Goal: Information Seeking & Learning: Get advice/opinions

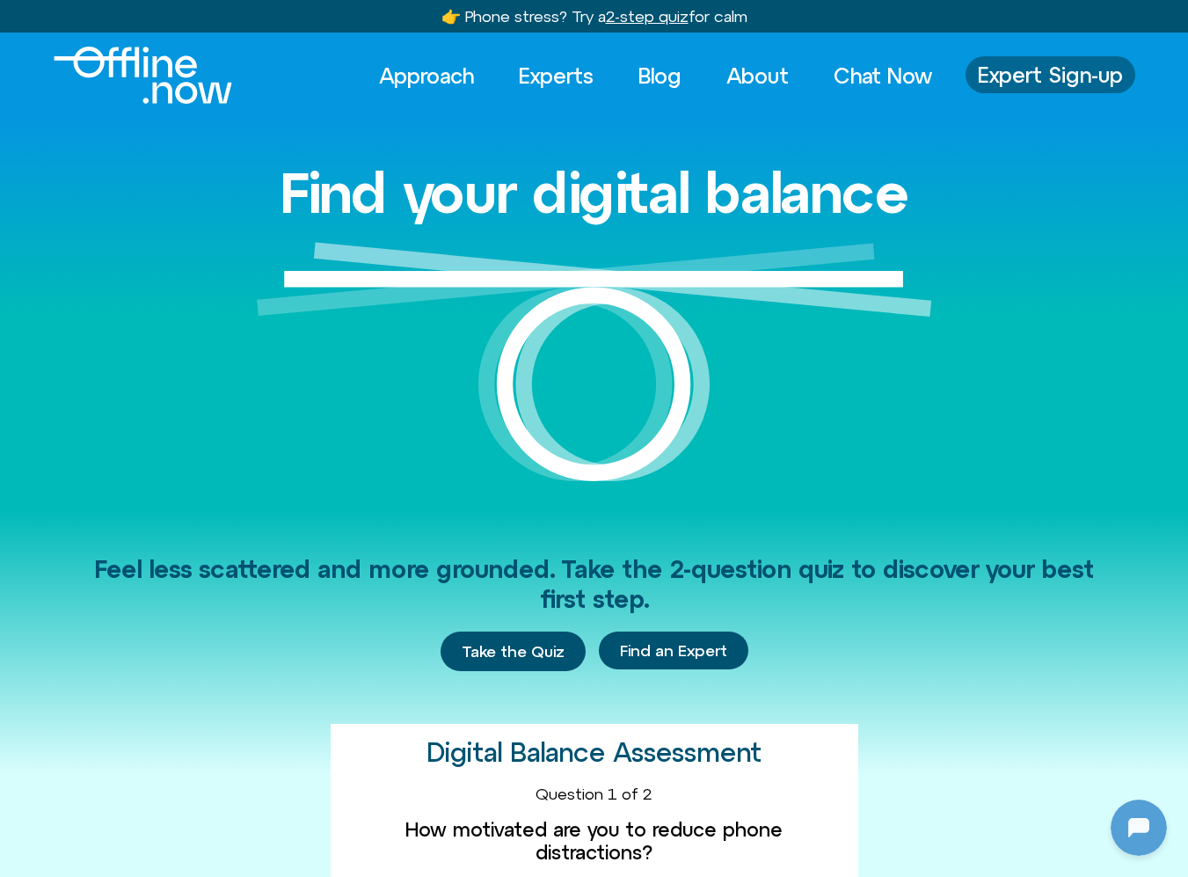
click at [1043, 86] on span "Expert Sign-up" at bounding box center [1050, 74] width 145 height 23
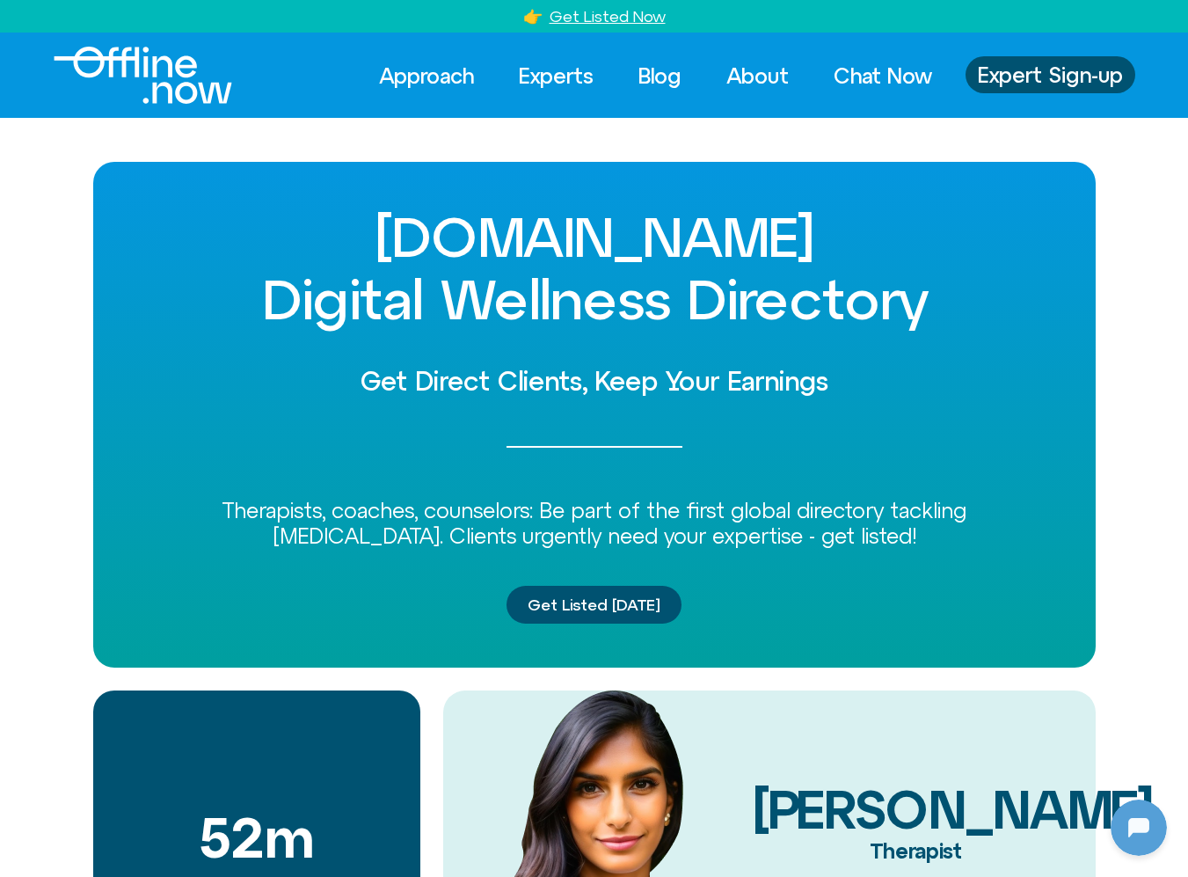
scroll to position [233, 0]
click at [547, 68] on link "Experts" at bounding box center [556, 75] width 106 height 39
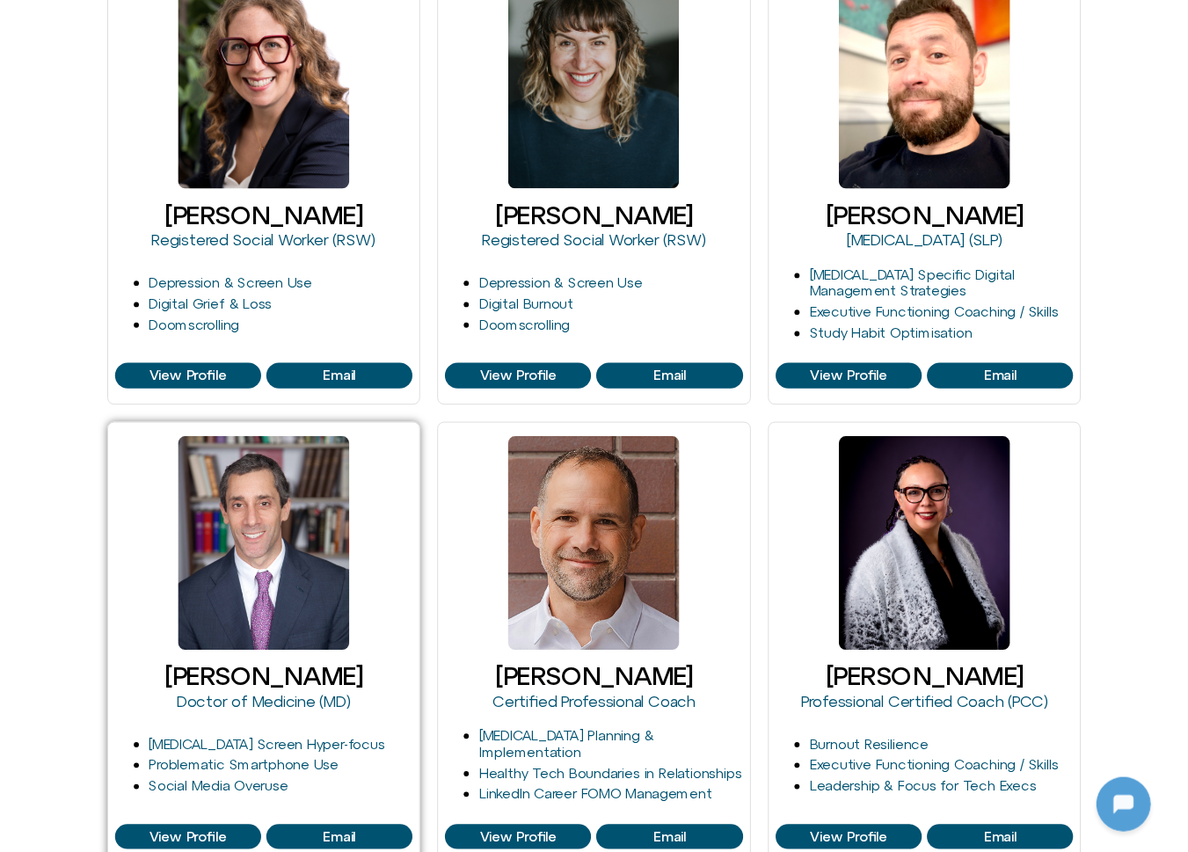
scroll to position [407, 0]
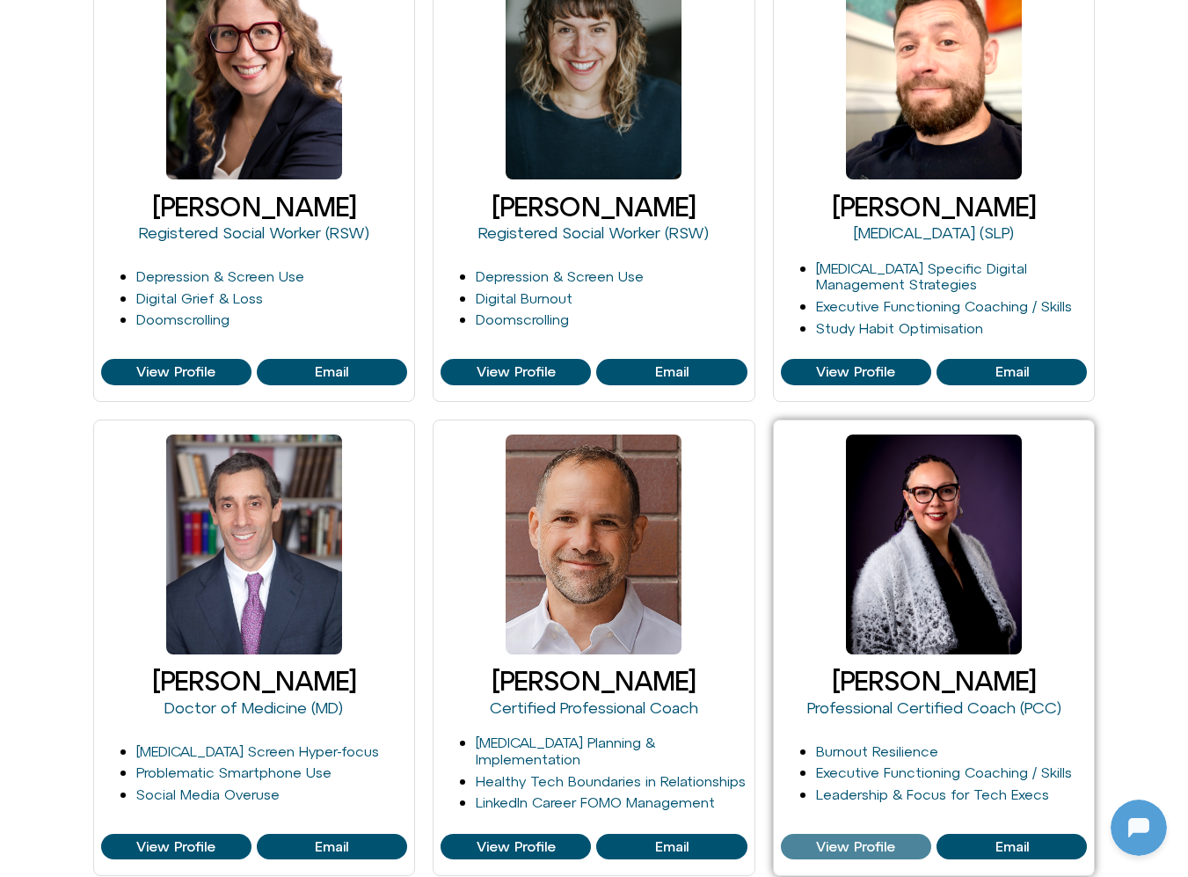
click at [837, 843] on span "View Profile" at bounding box center [855, 847] width 79 height 16
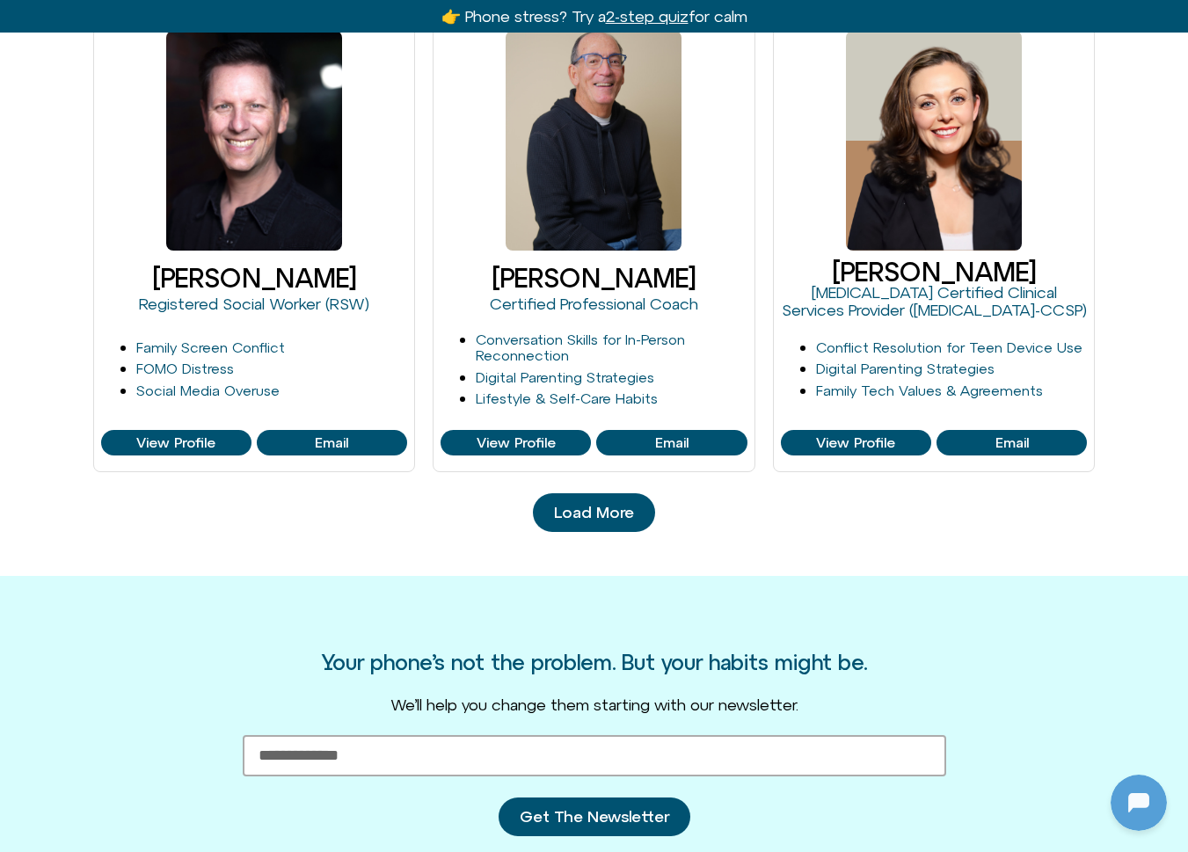
scroll to position [1809, 0]
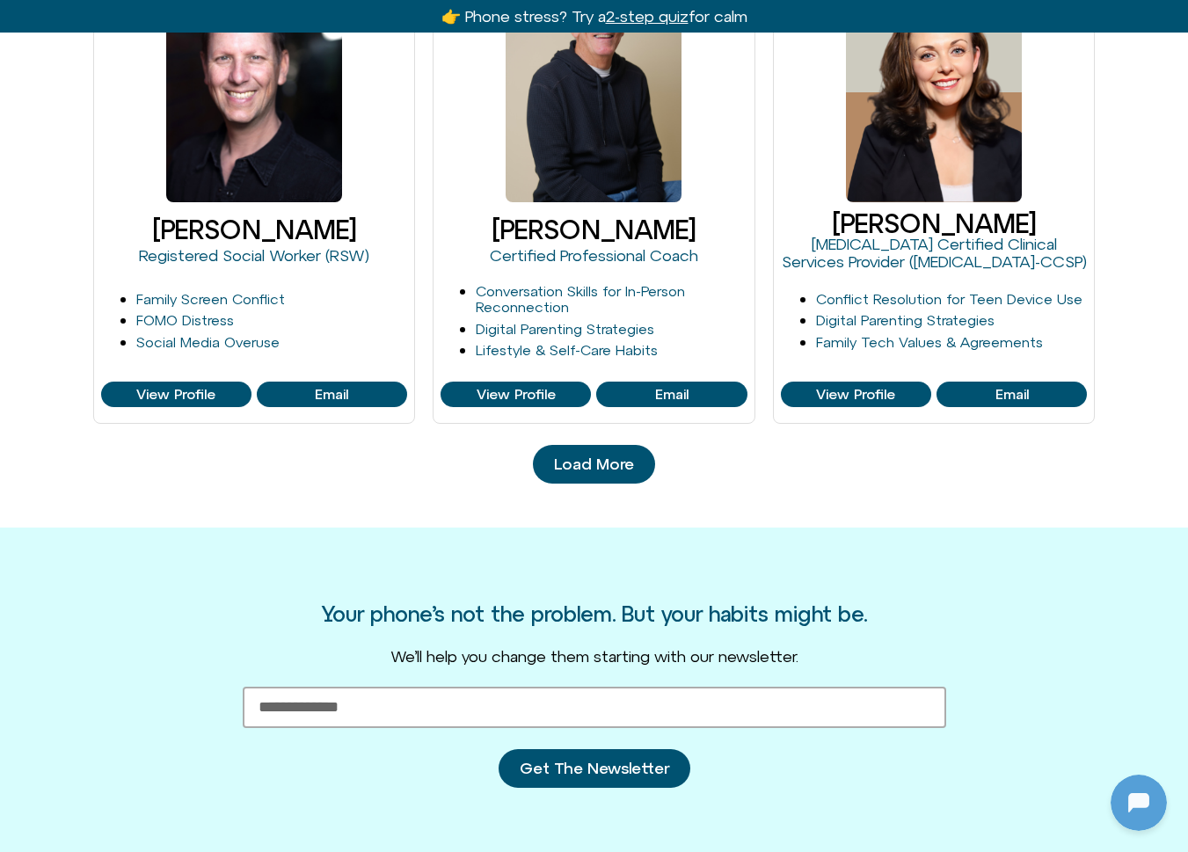
click at [579, 472] on link "Load More" at bounding box center [594, 464] width 122 height 39
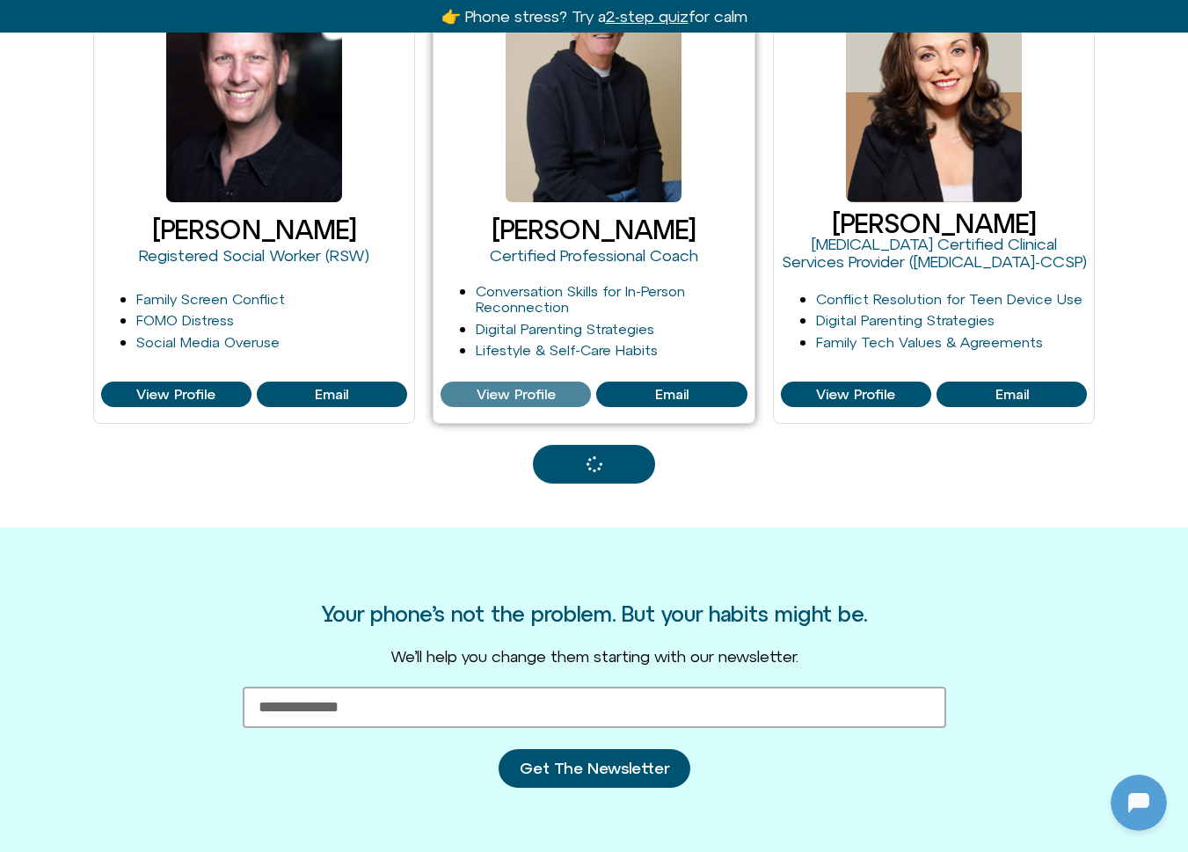
click at [530, 391] on span "View Profile" at bounding box center [516, 395] width 79 height 16
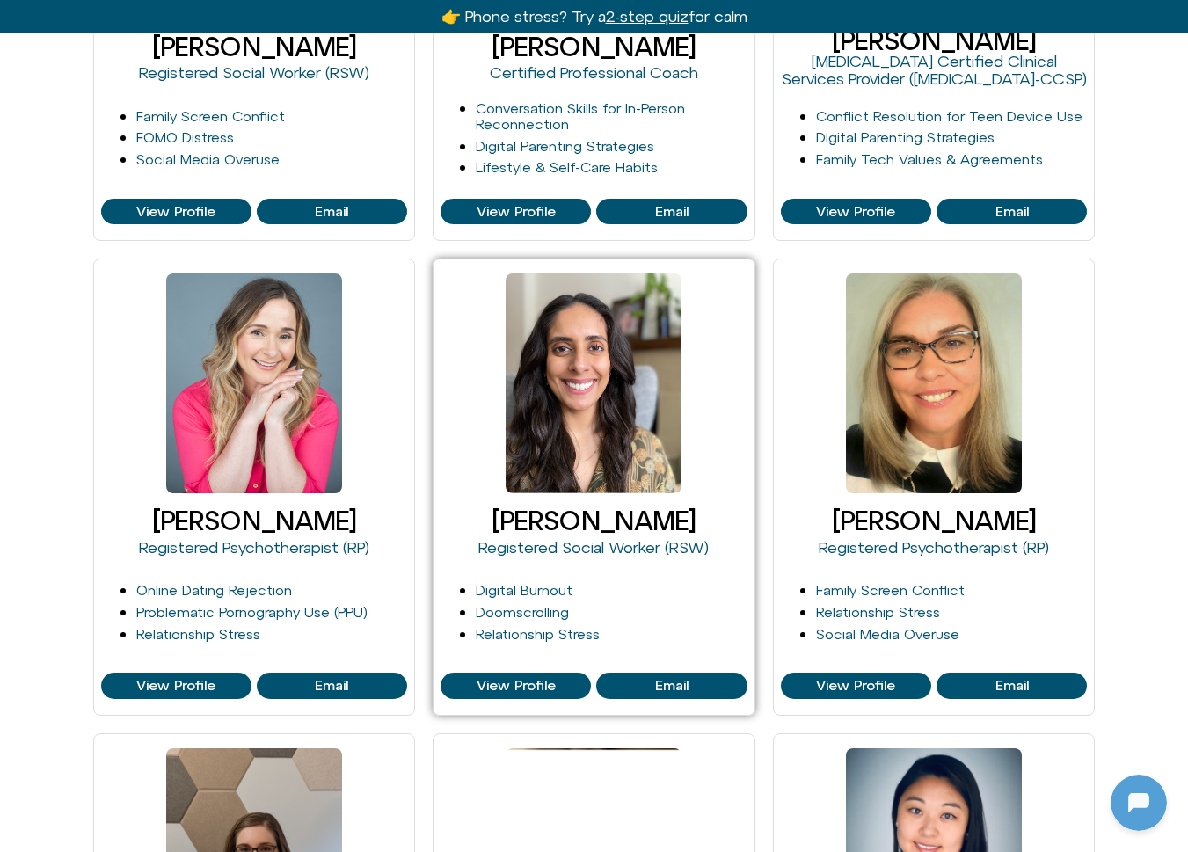
scroll to position [2015, 0]
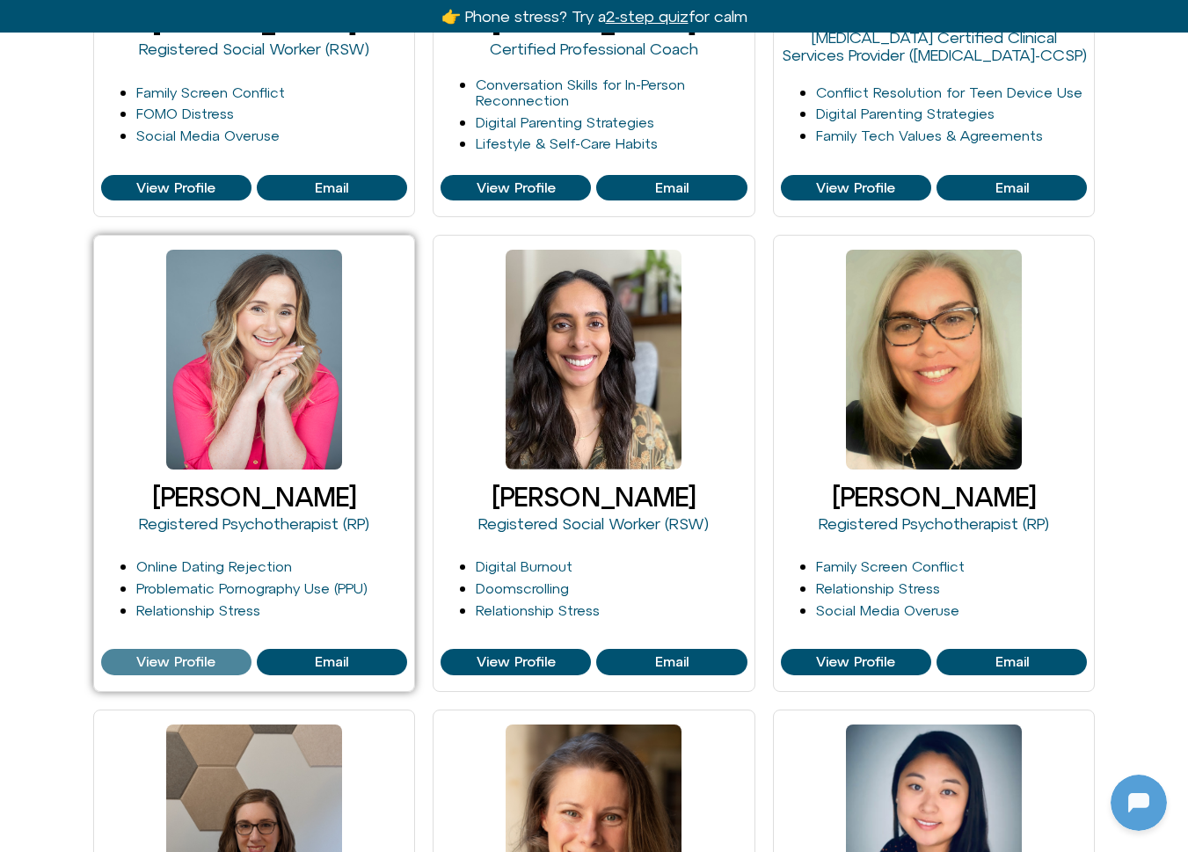
click at [155, 663] on span "View Profile" at bounding box center [175, 662] width 79 height 16
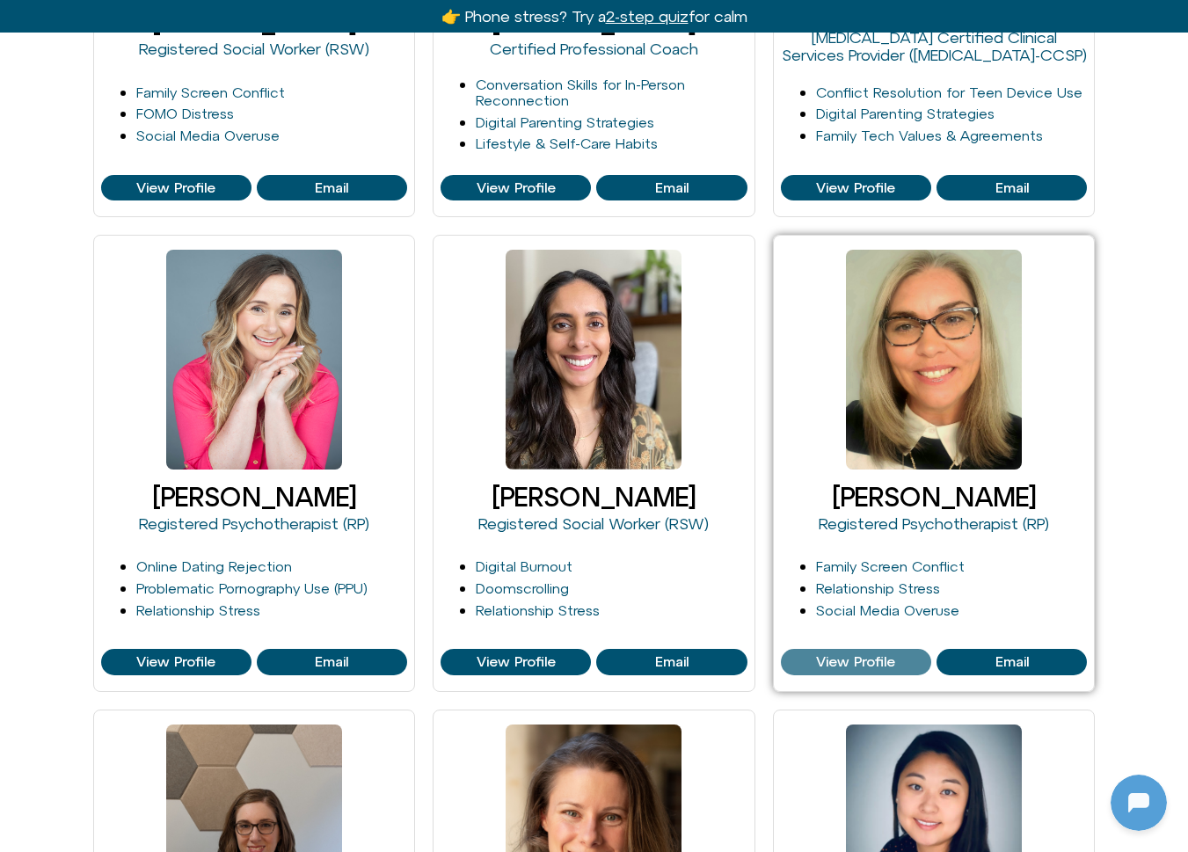
click at [836, 654] on span "View Profile" at bounding box center [855, 662] width 79 height 16
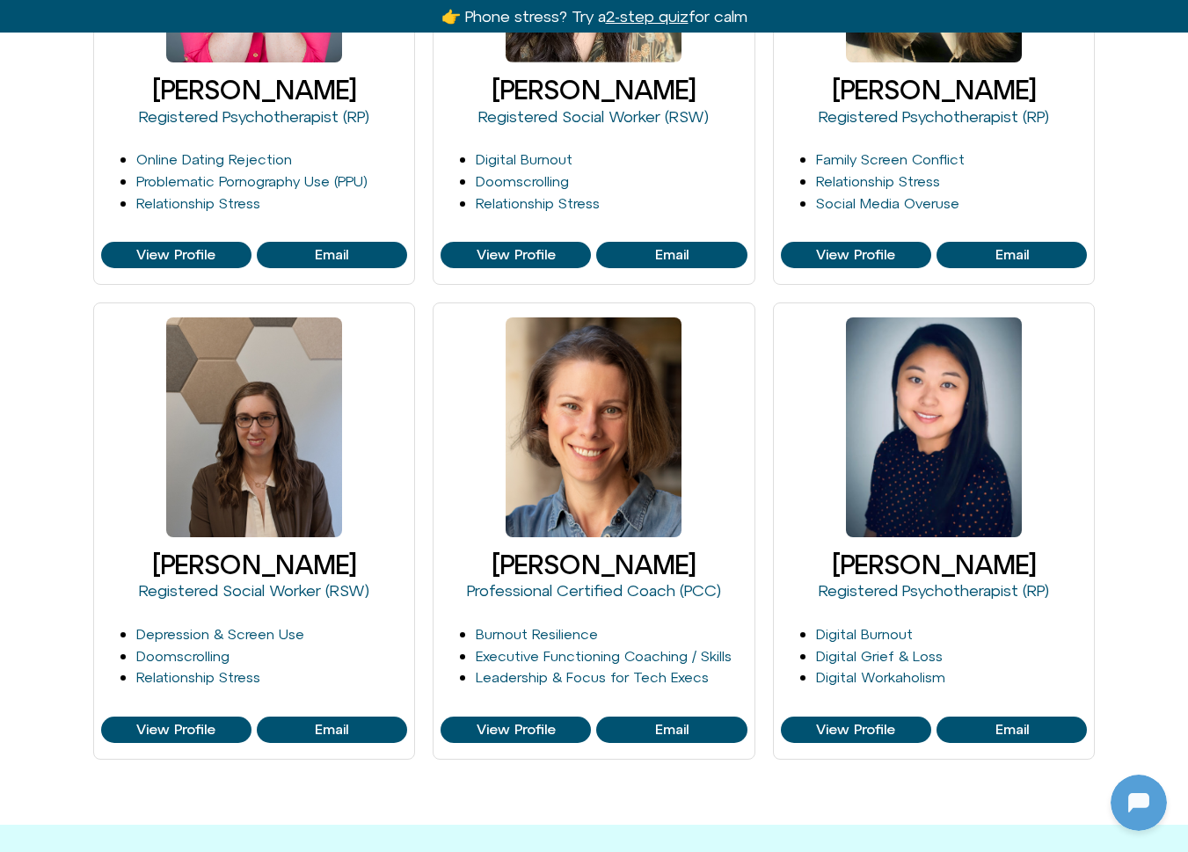
scroll to position [2431, 0]
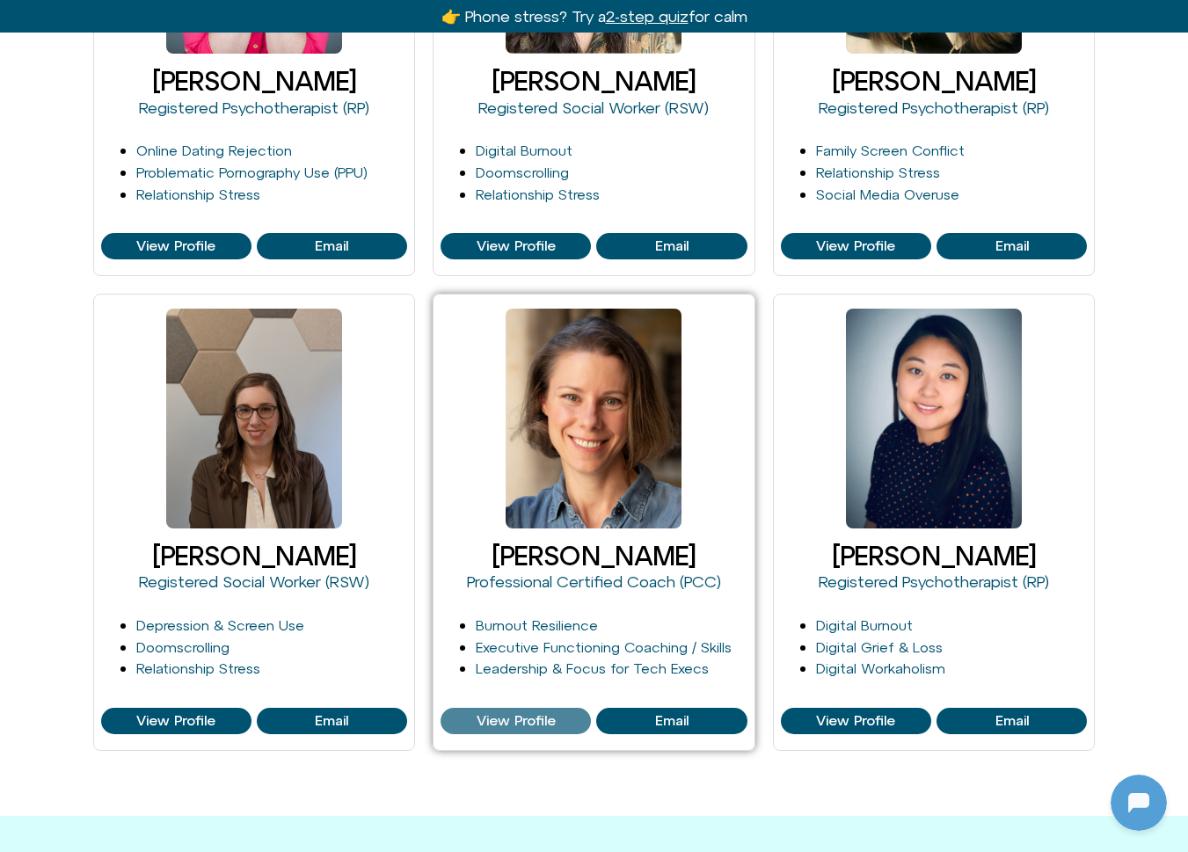
click at [522, 721] on span "View Profile" at bounding box center [516, 721] width 79 height 16
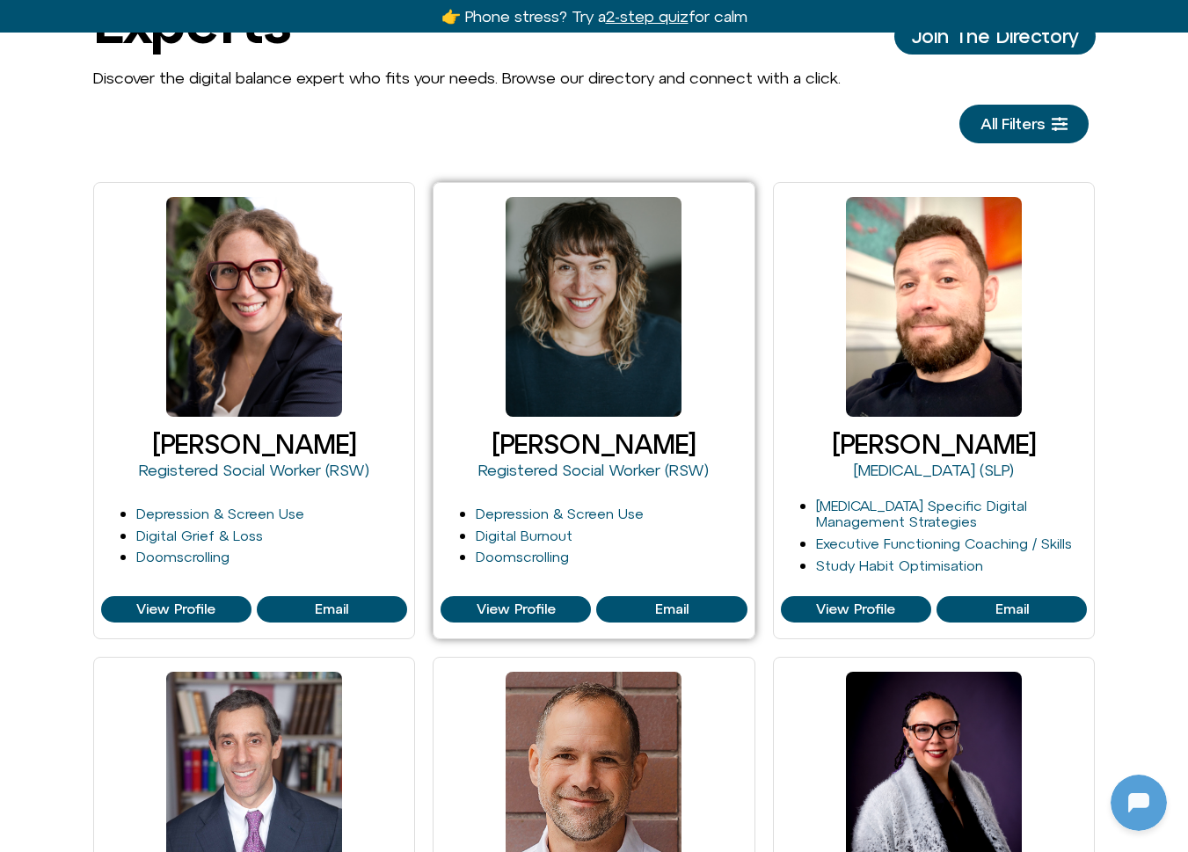
scroll to position [172, 0]
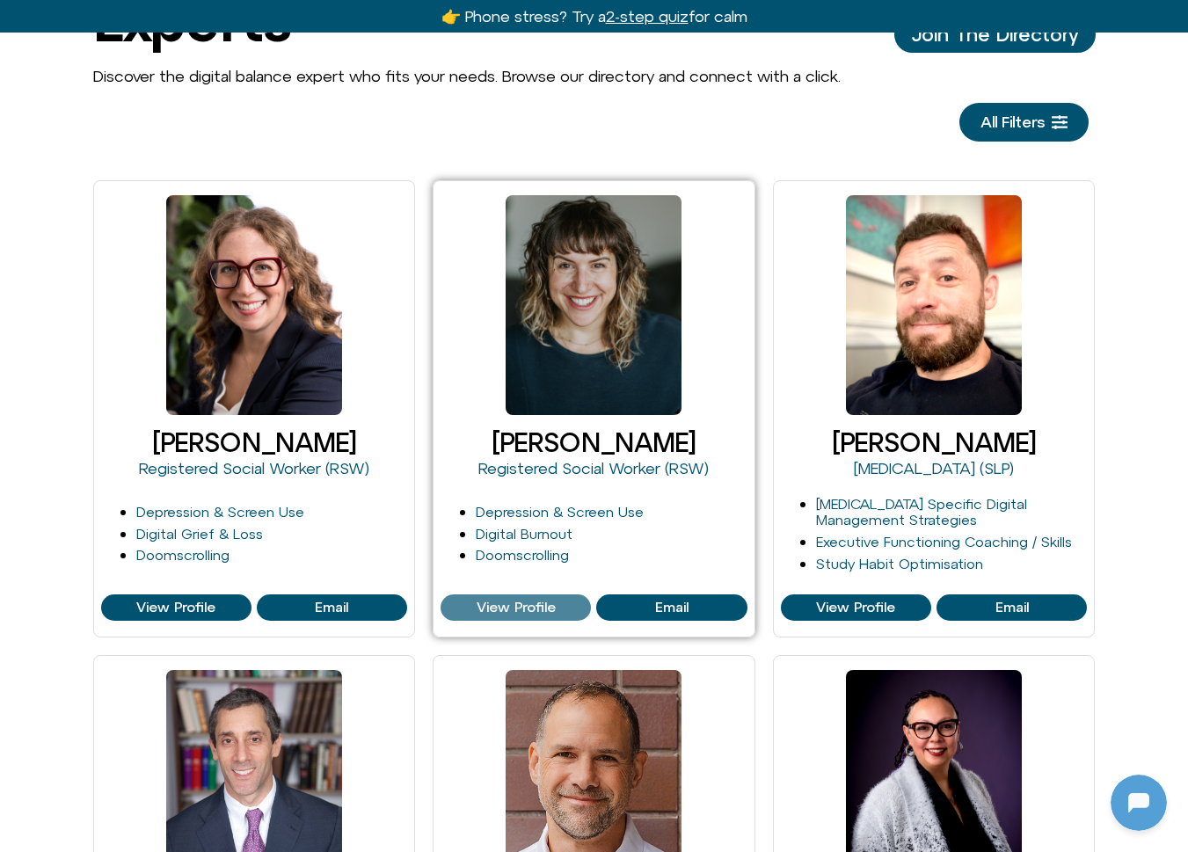
click at [517, 604] on span "View Profile" at bounding box center [516, 608] width 79 height 16
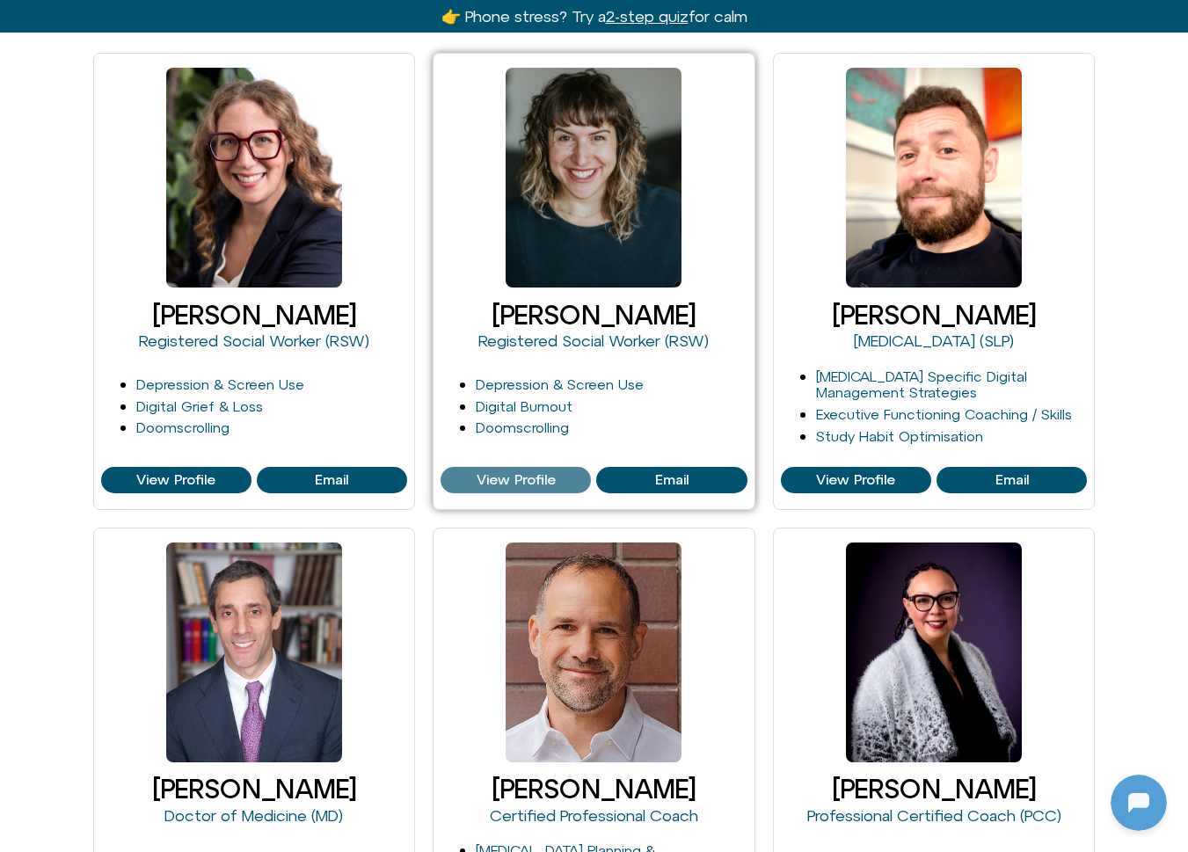
scroll to position [457, 0]
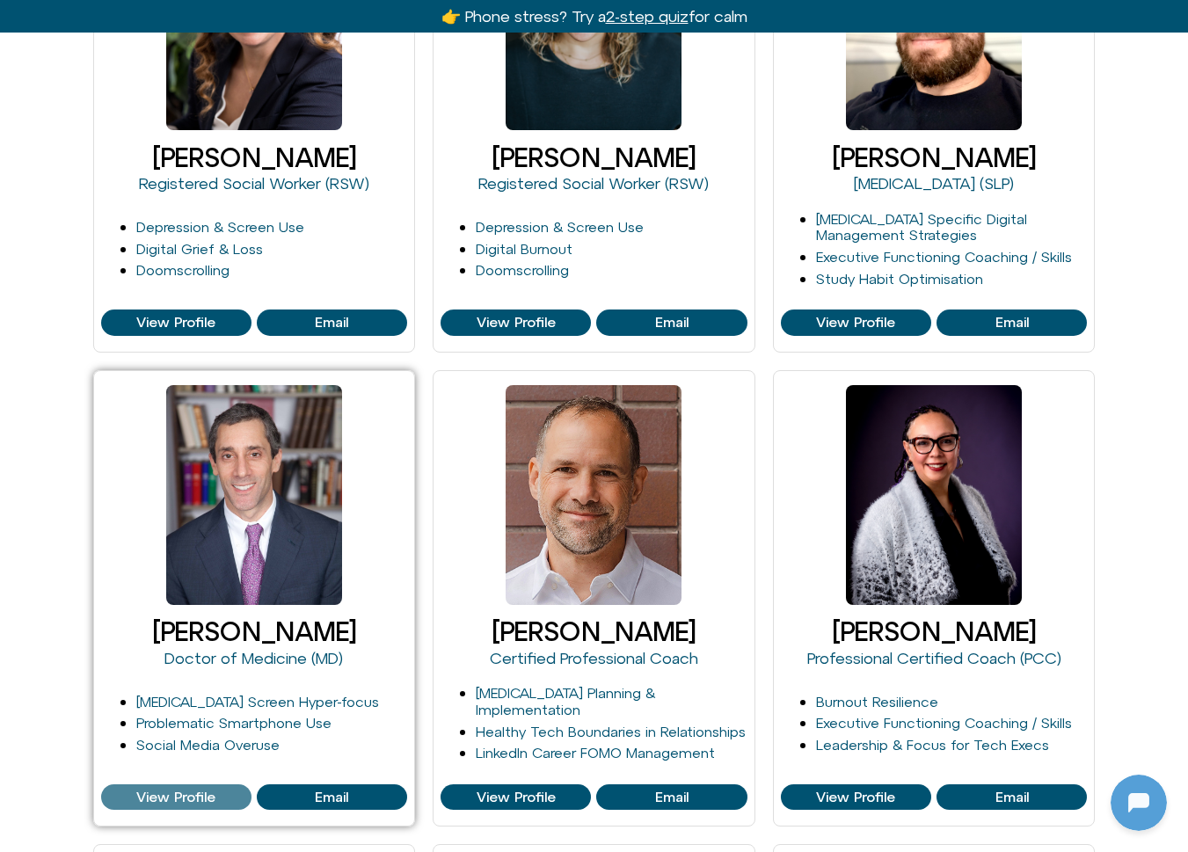
click at [192, 794] on span "View Profile" at bounding box center [175, 798] width 79 height 16
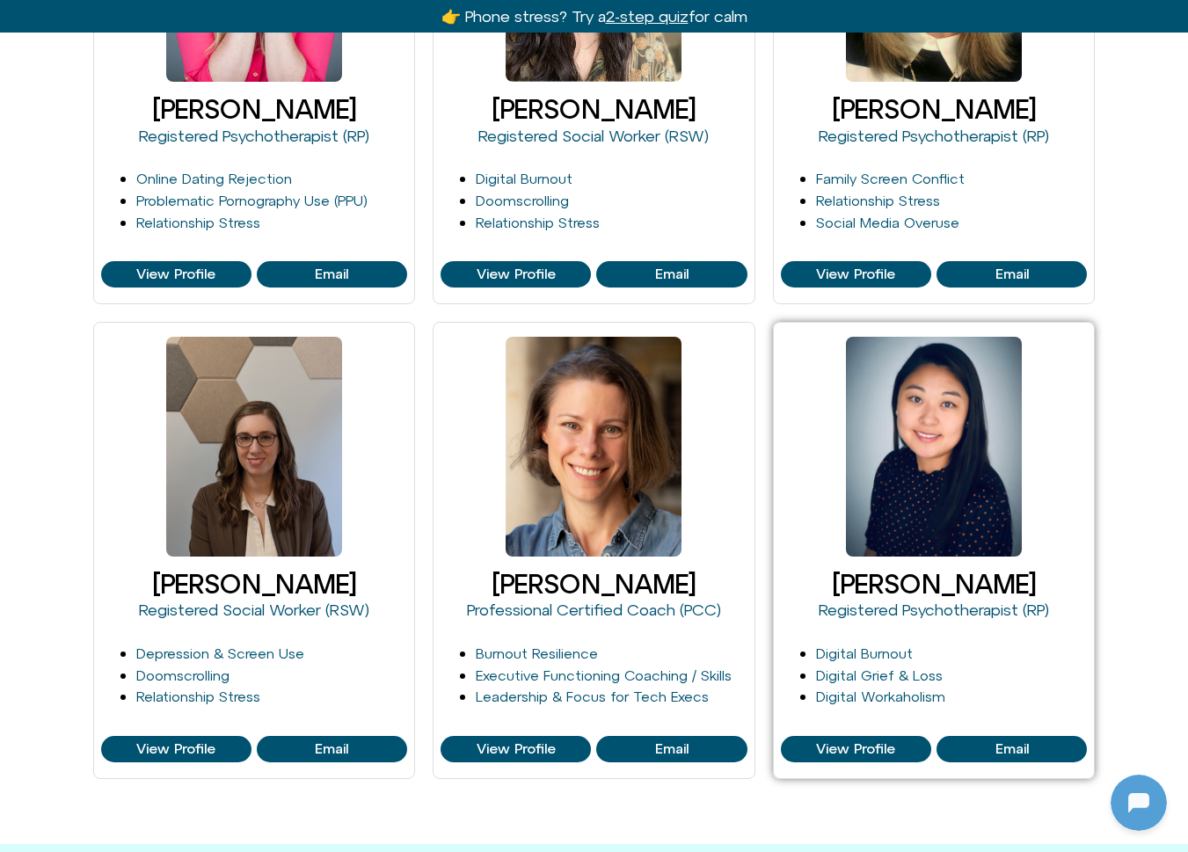
scroll to position [2443, 0]
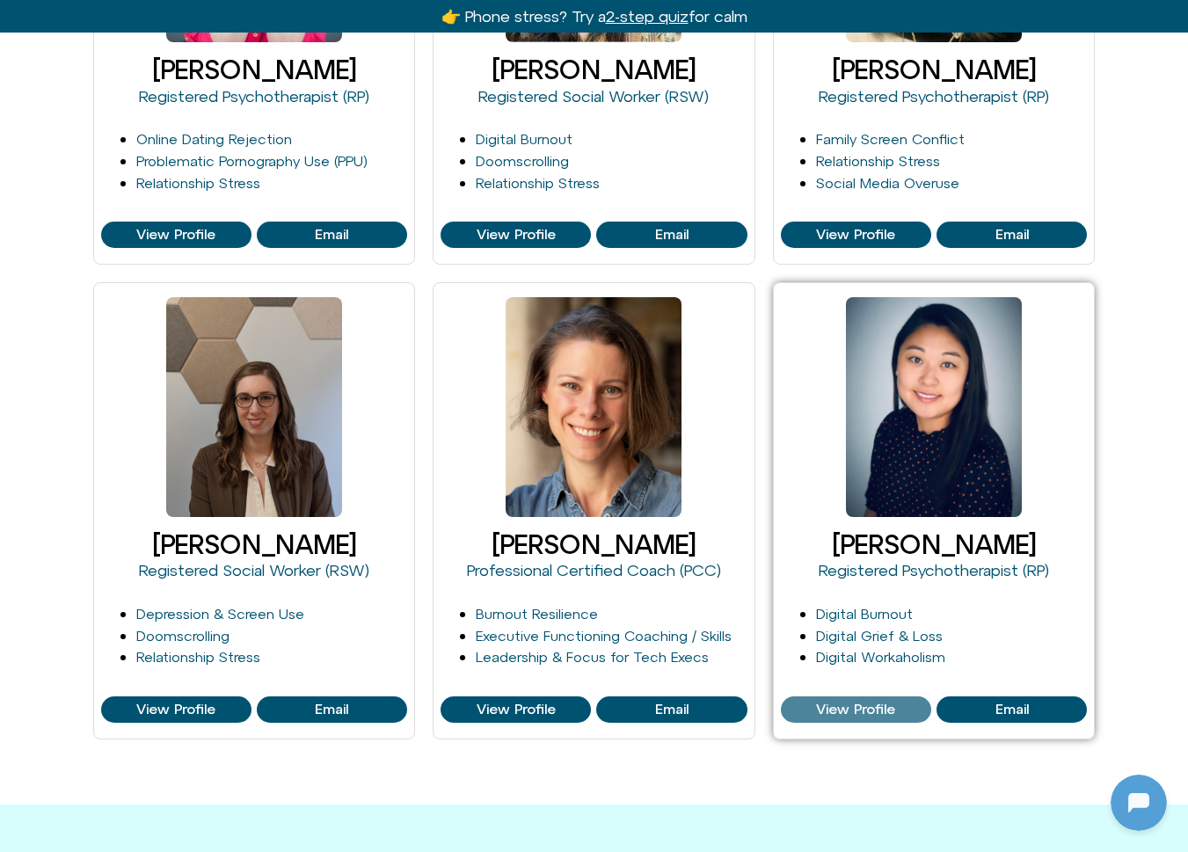
click at [853, 706] on span "View Profile" at bounding box center [855, 710] width 79 height 16
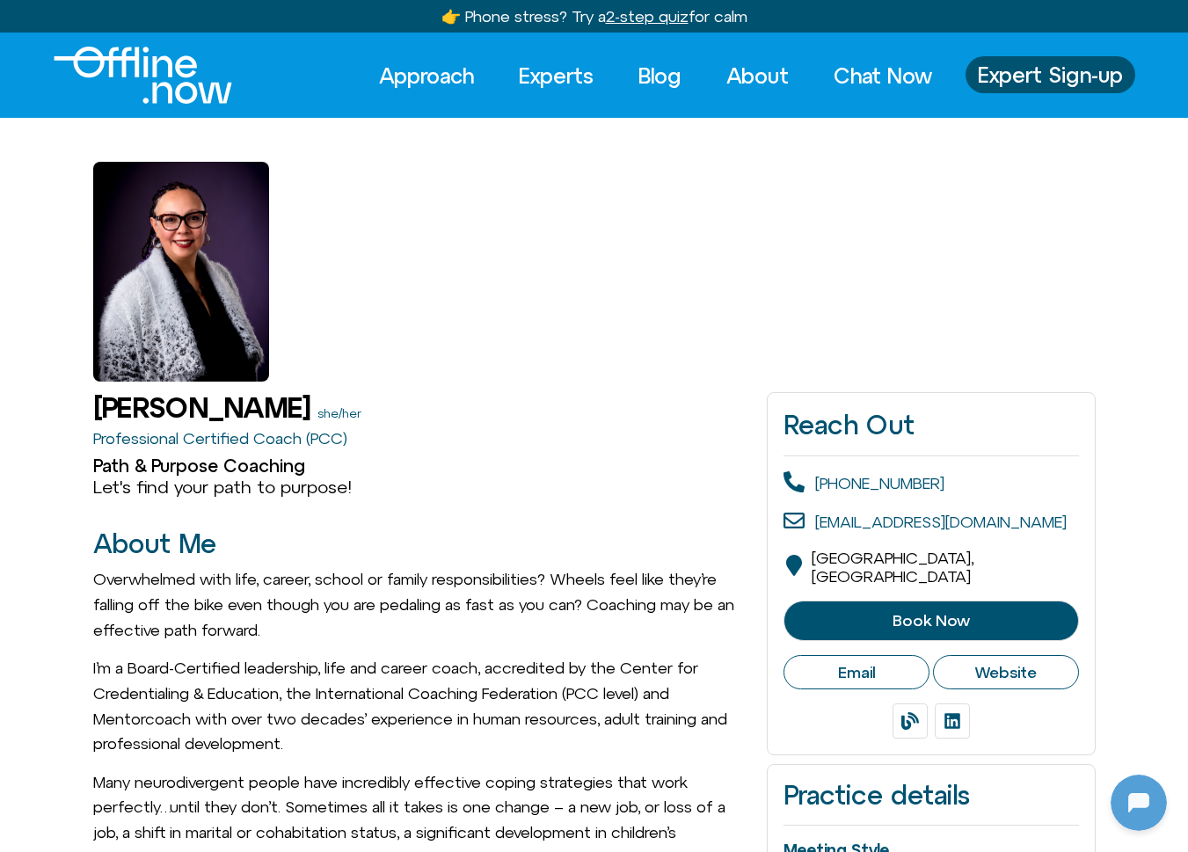
scroll to position [233, 0]
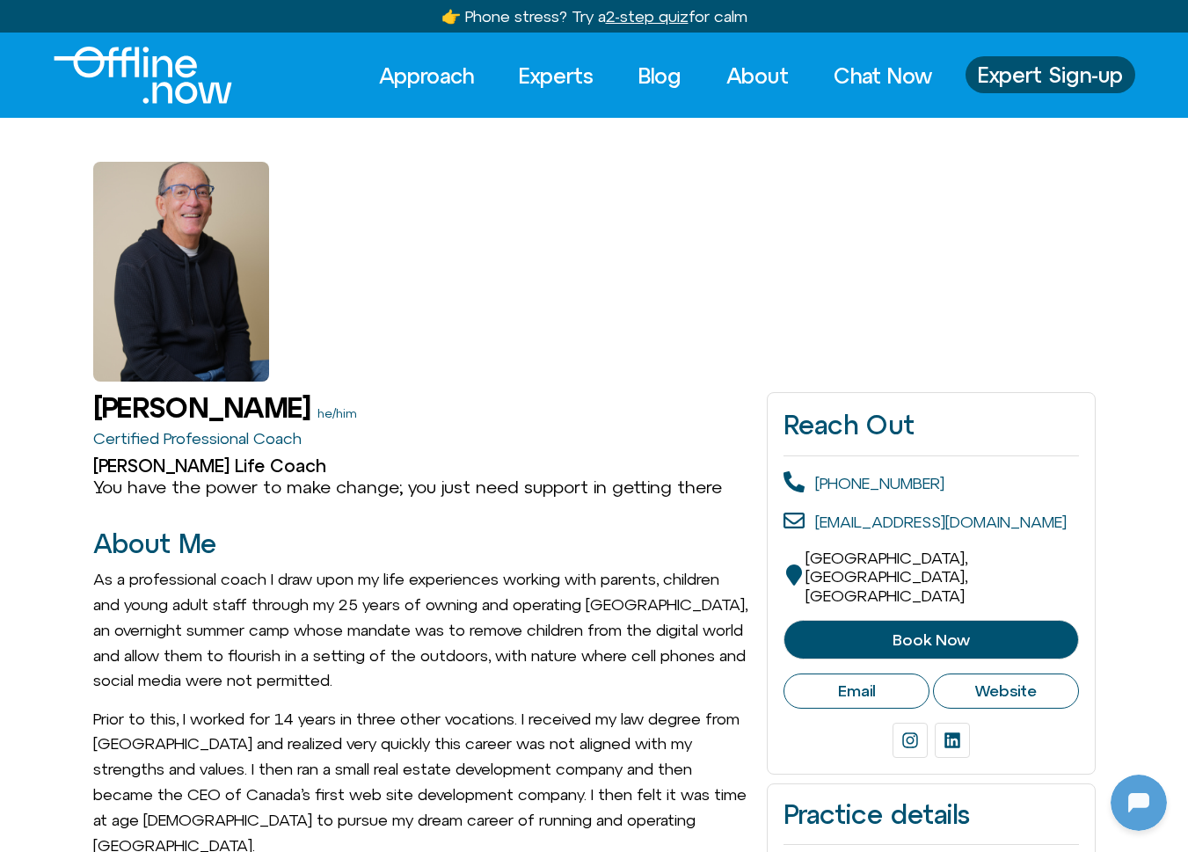
scroll to position [233, 0]
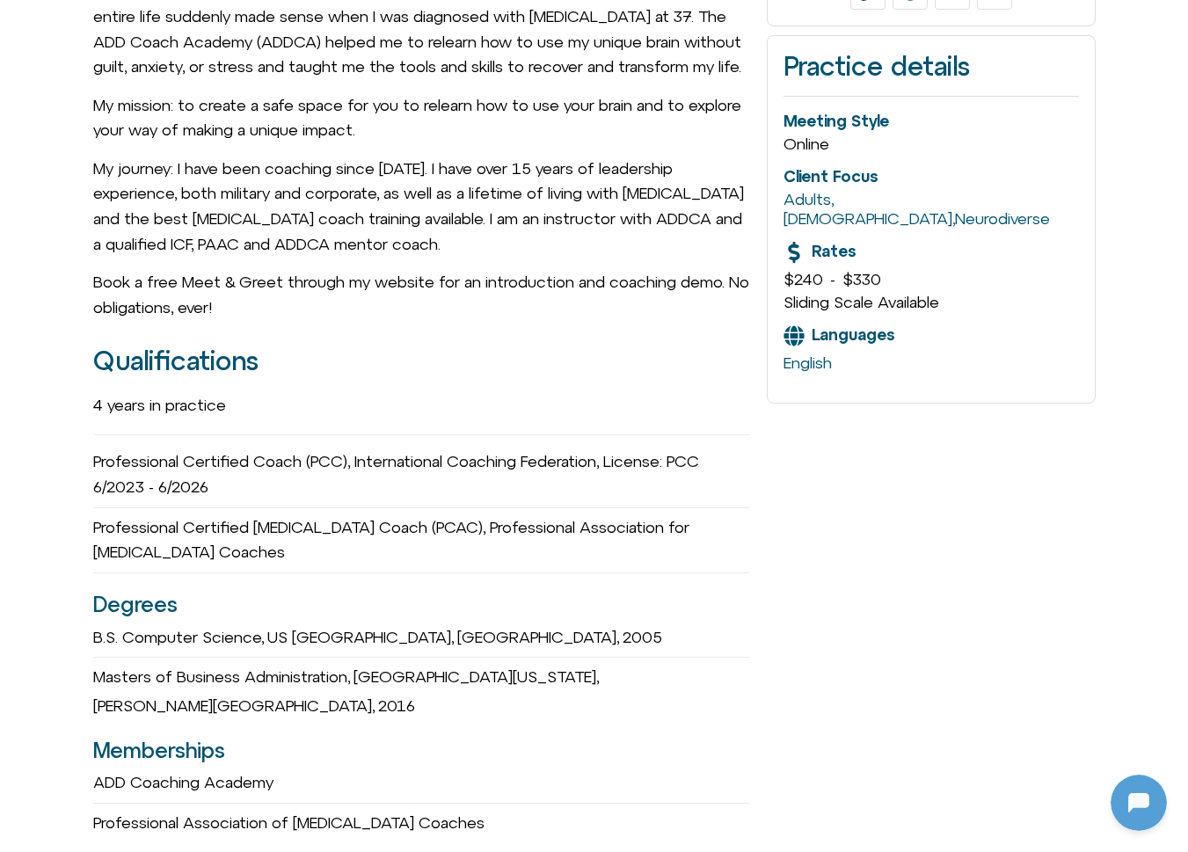
scroll to position [696, 0]
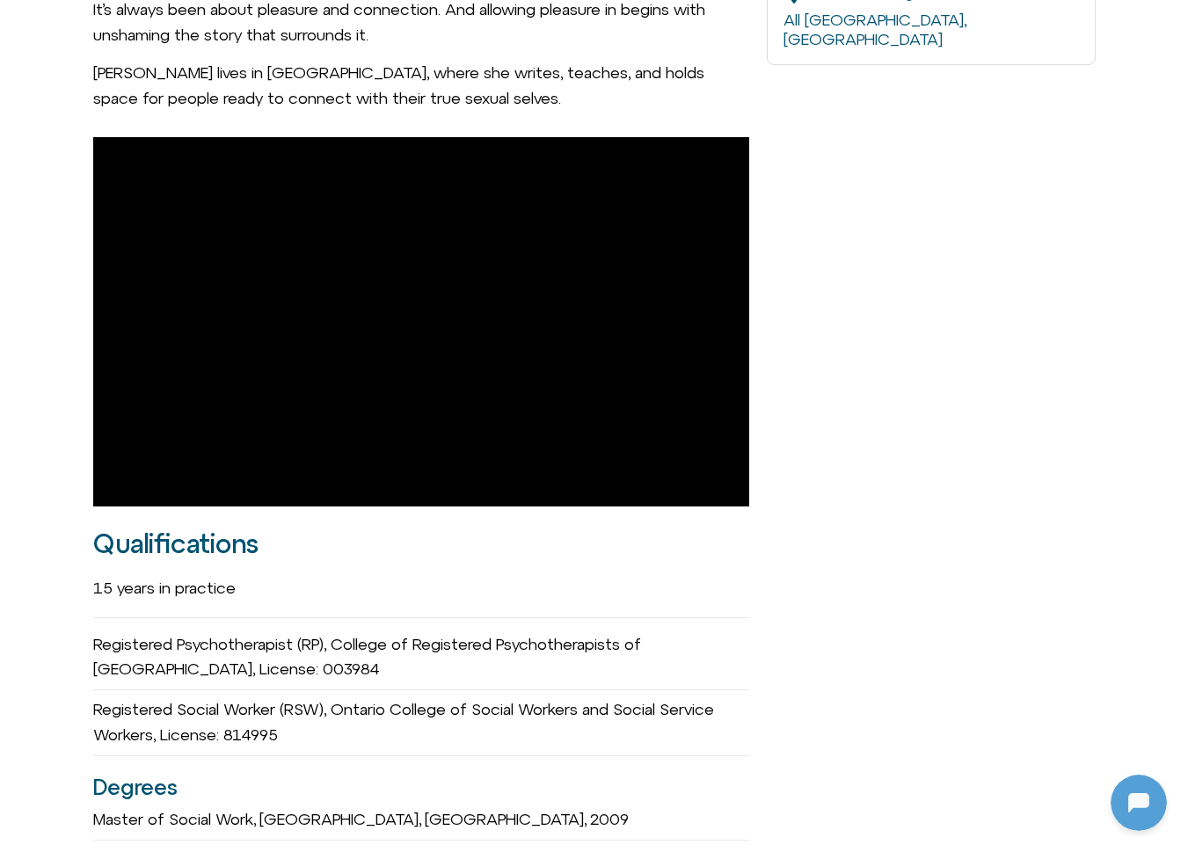
scroll to position [1137, 0]
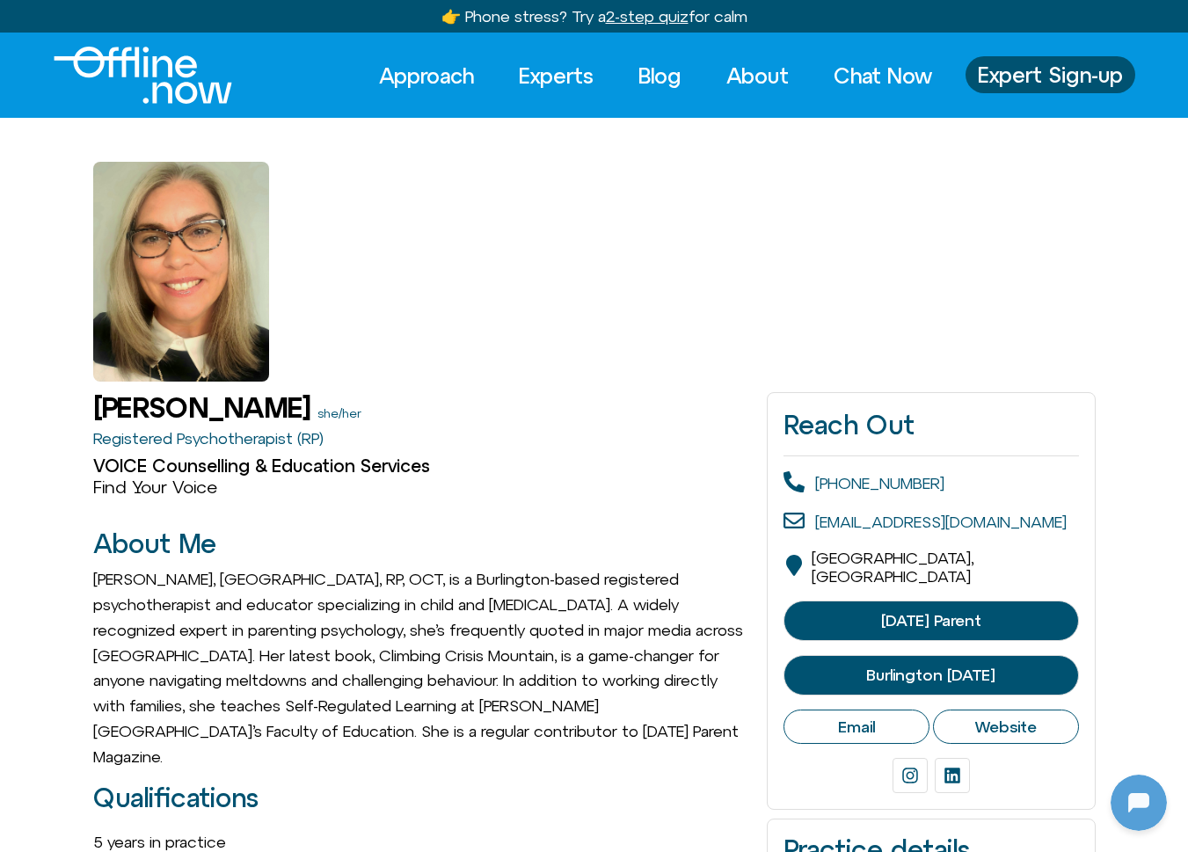
scroll to position [233, 0]
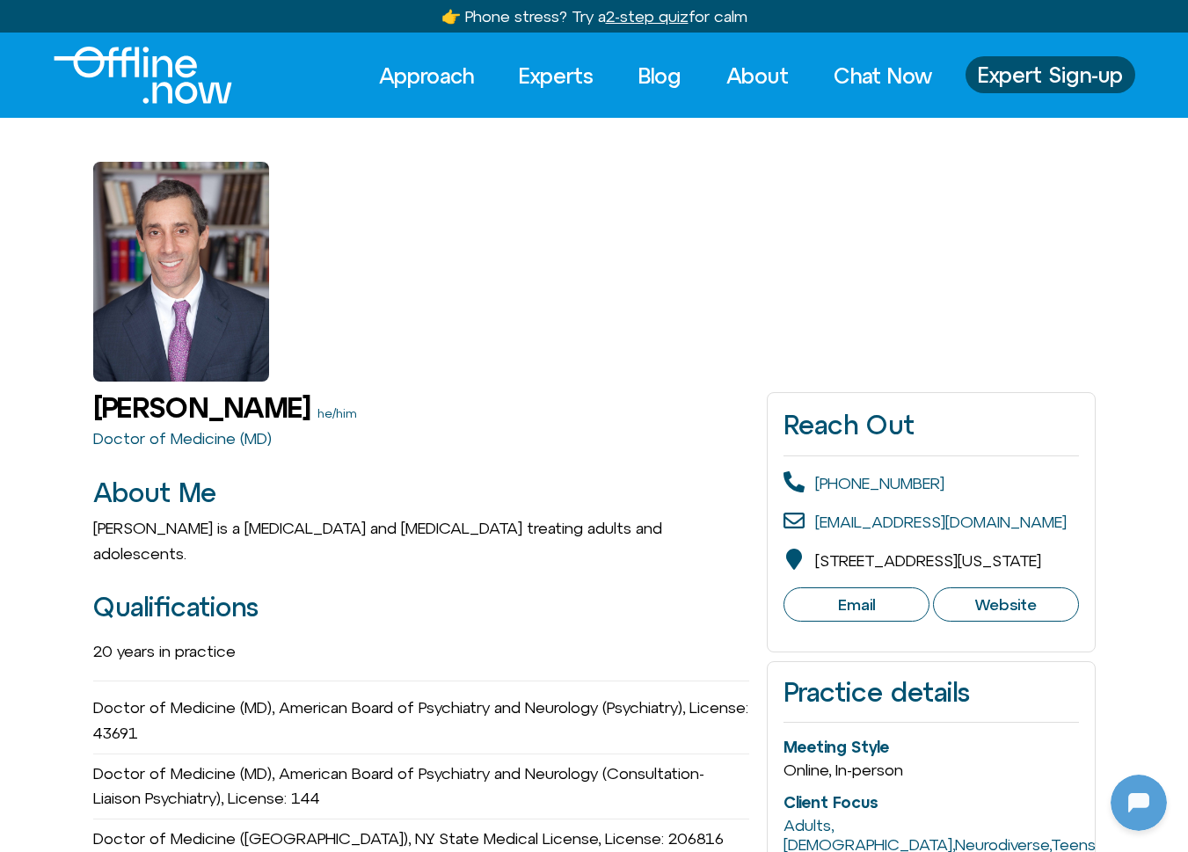
scroll to position [233, 0]
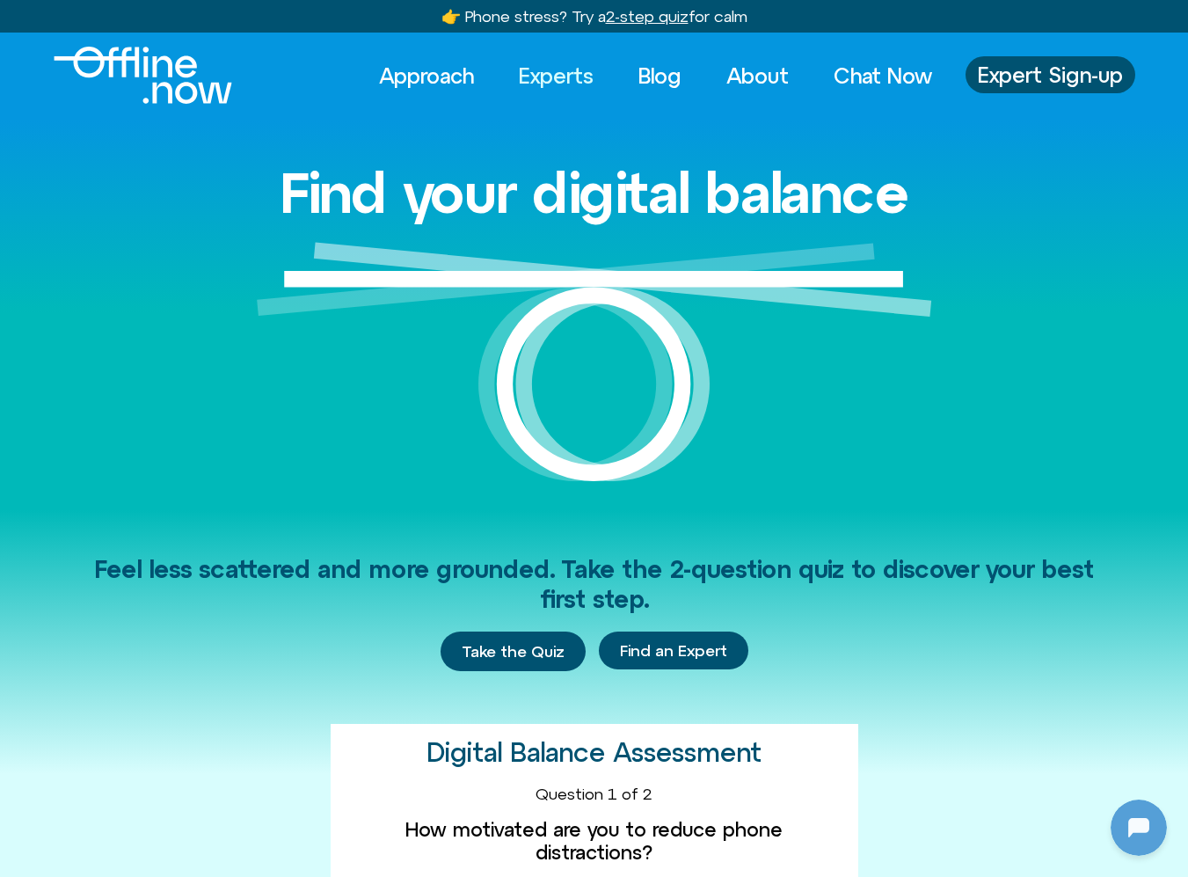
click at [579, 77] on link "Experts" at bounding box center [556, 75] width 106 height 39
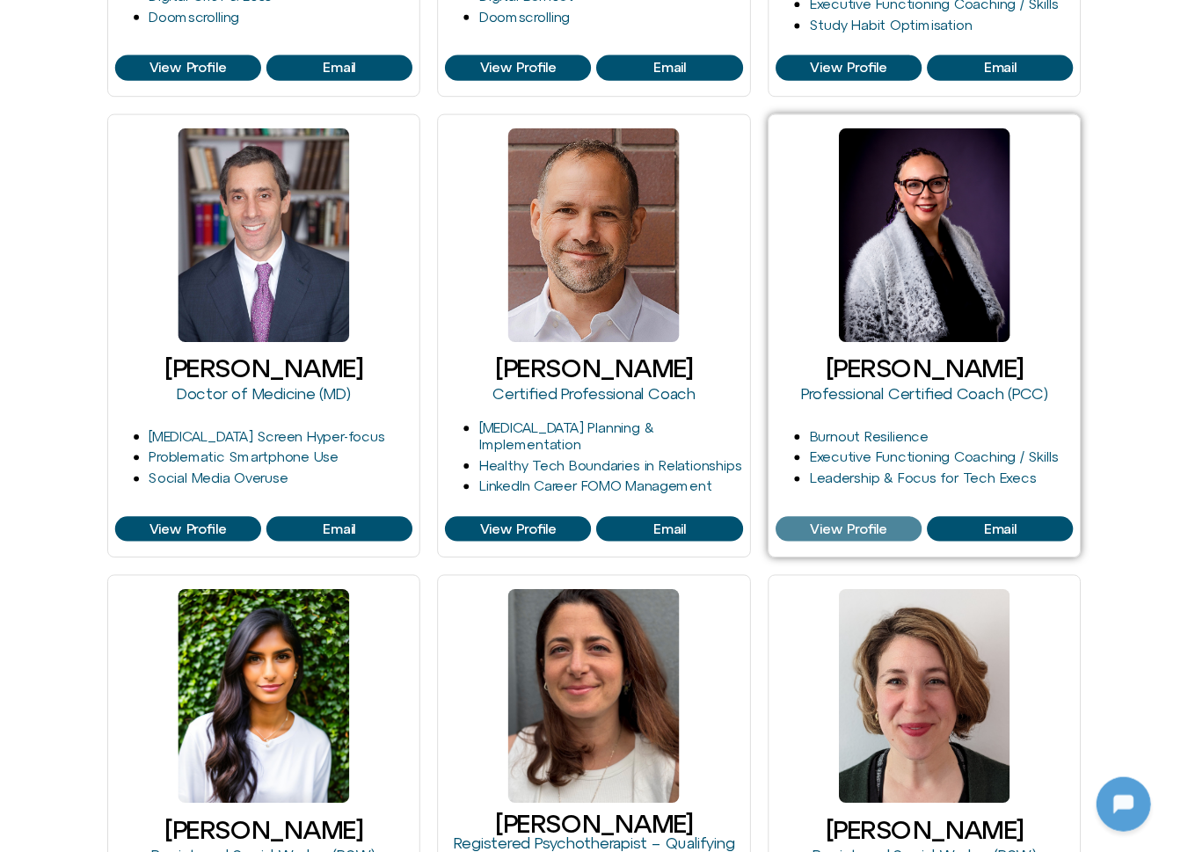
scroll to position [233, 0]
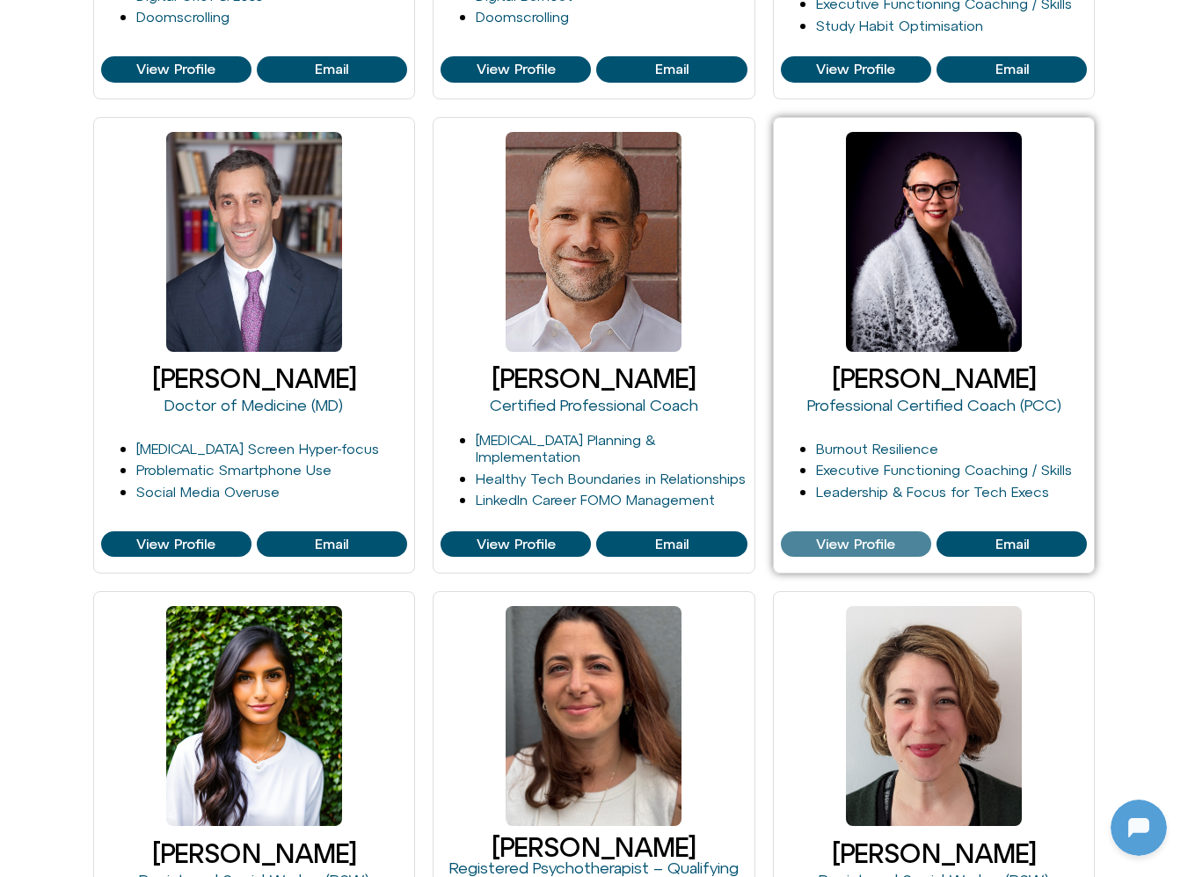
click at [830, 542] on span "View Profile" at bounding box center [855, 545] width 79 height 16
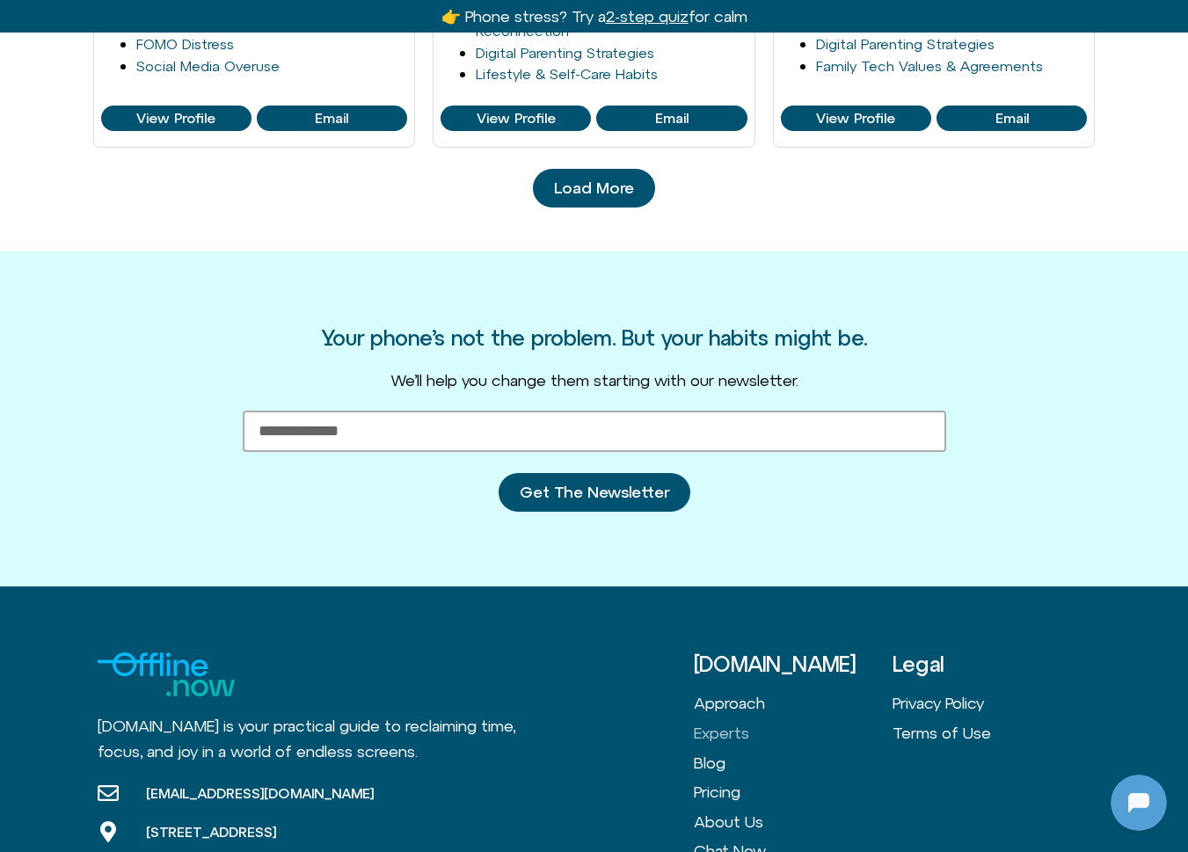
scroll to position [2176, 0]
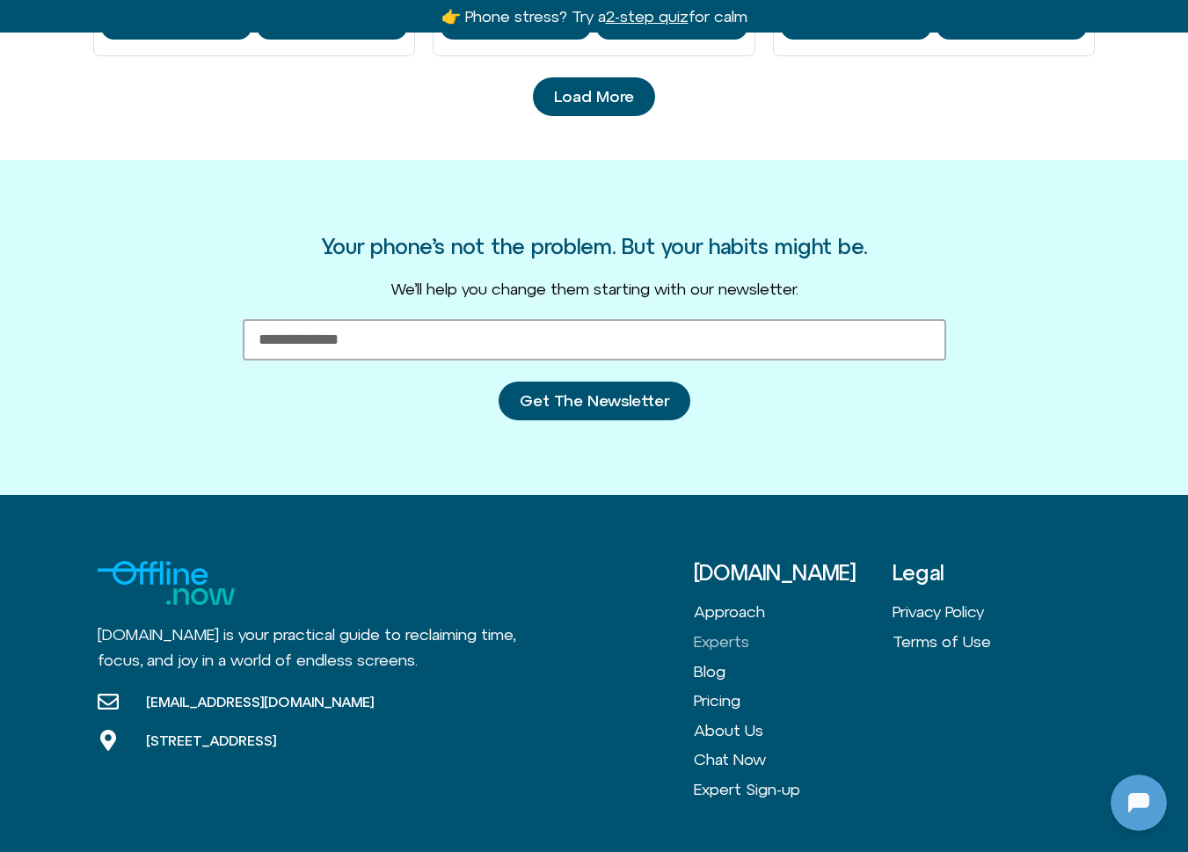
click at [591, 98] on span "Load More" at bounding box center [594, 97] width 80 height 18
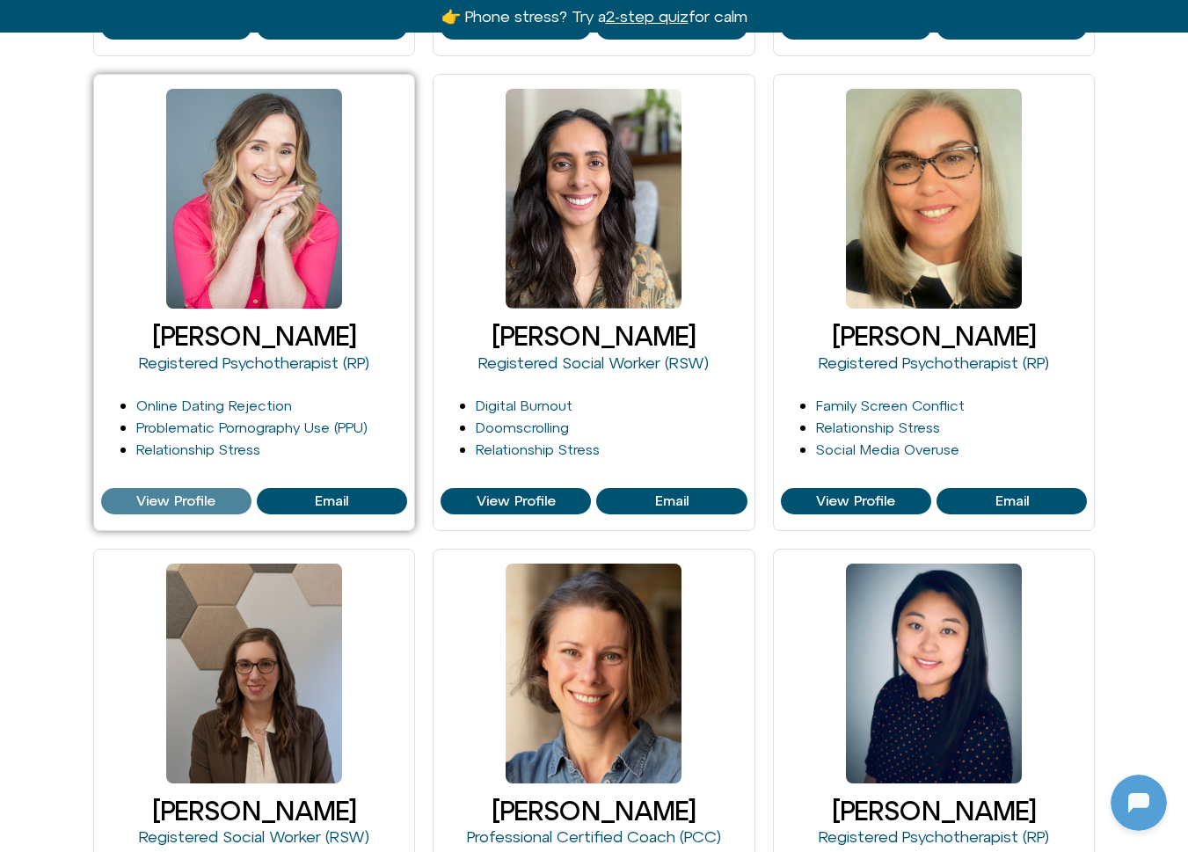
click at [191, 496] on span "View Profile" at bounding box center [175, 502] width 79 height 16
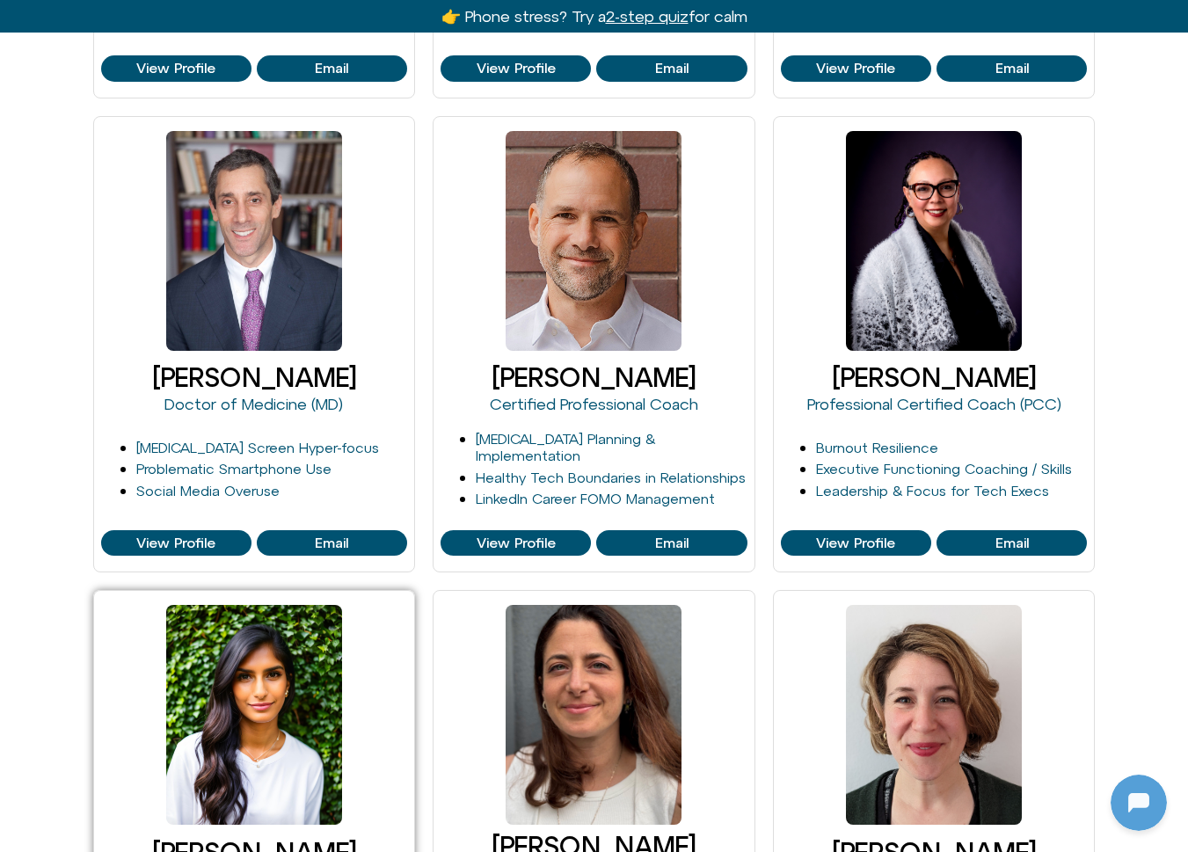
scroll to position [708, 0]
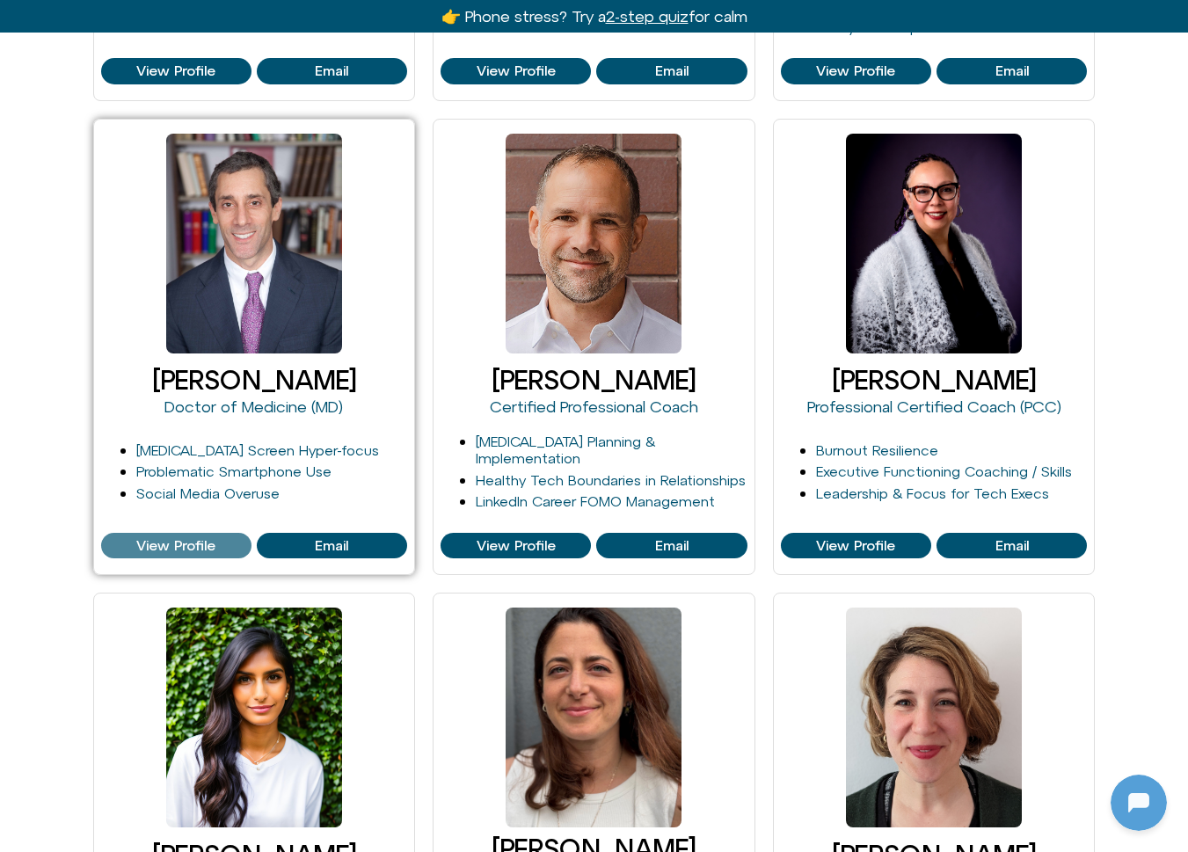
click at [158, 549] on span "View Profile" at bounding box center [175, 546] width 79 height 16
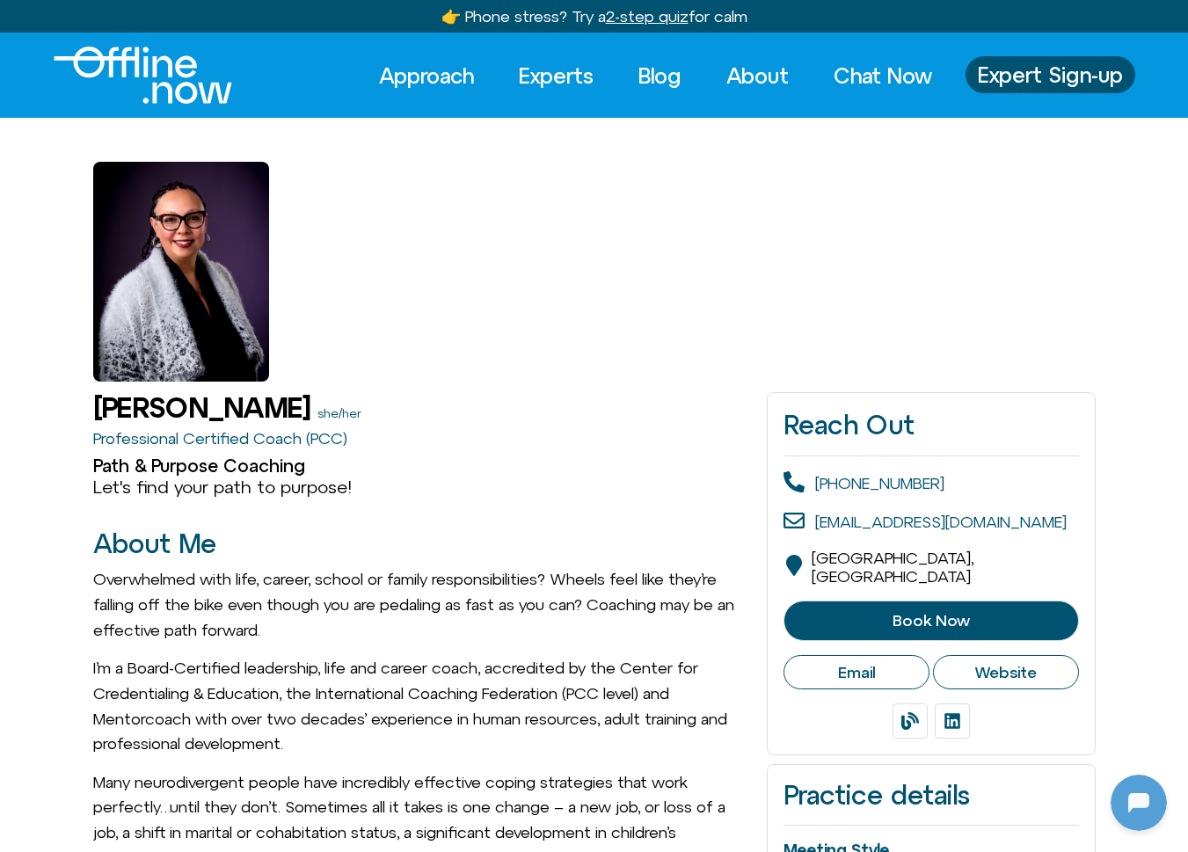
scroll to position [233, 0]
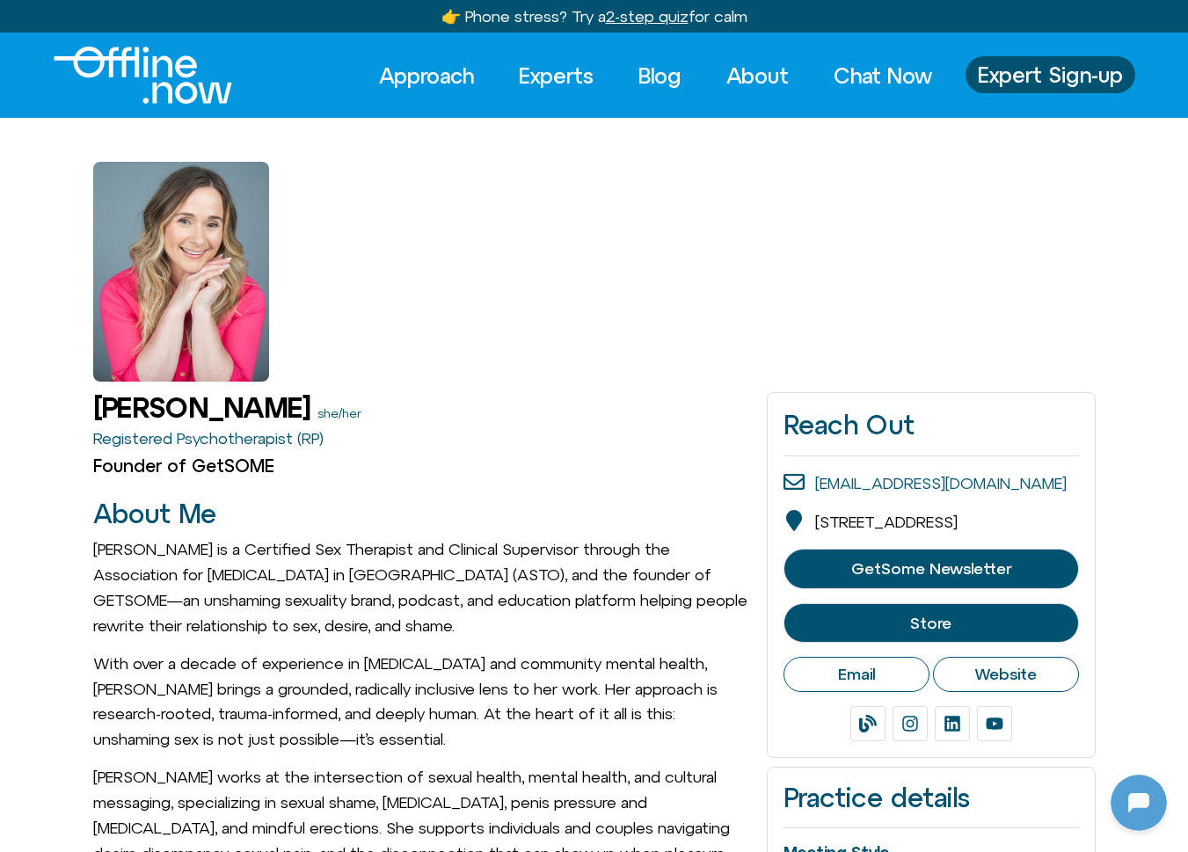
scroll to position [233, 0]
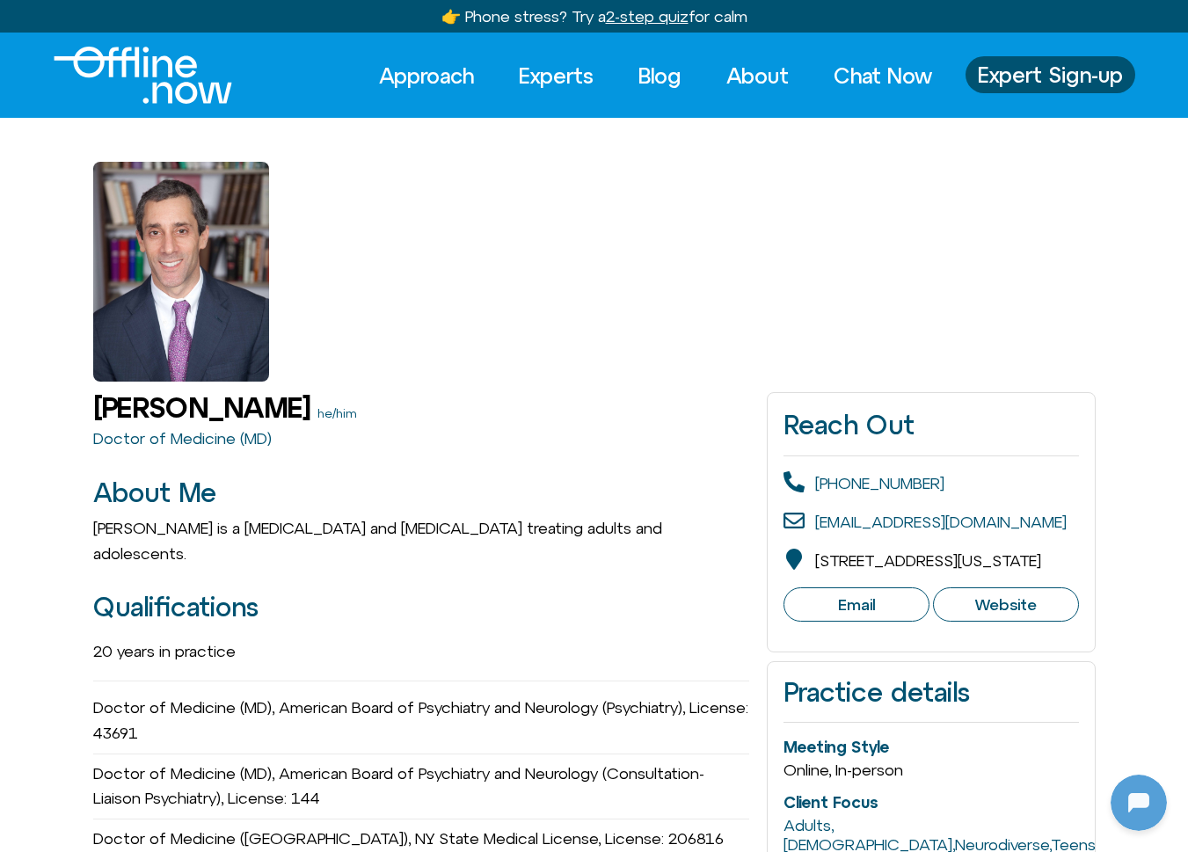
scroll to position [233, 0]
